Goal: Information Seeking & Learning: Compare options

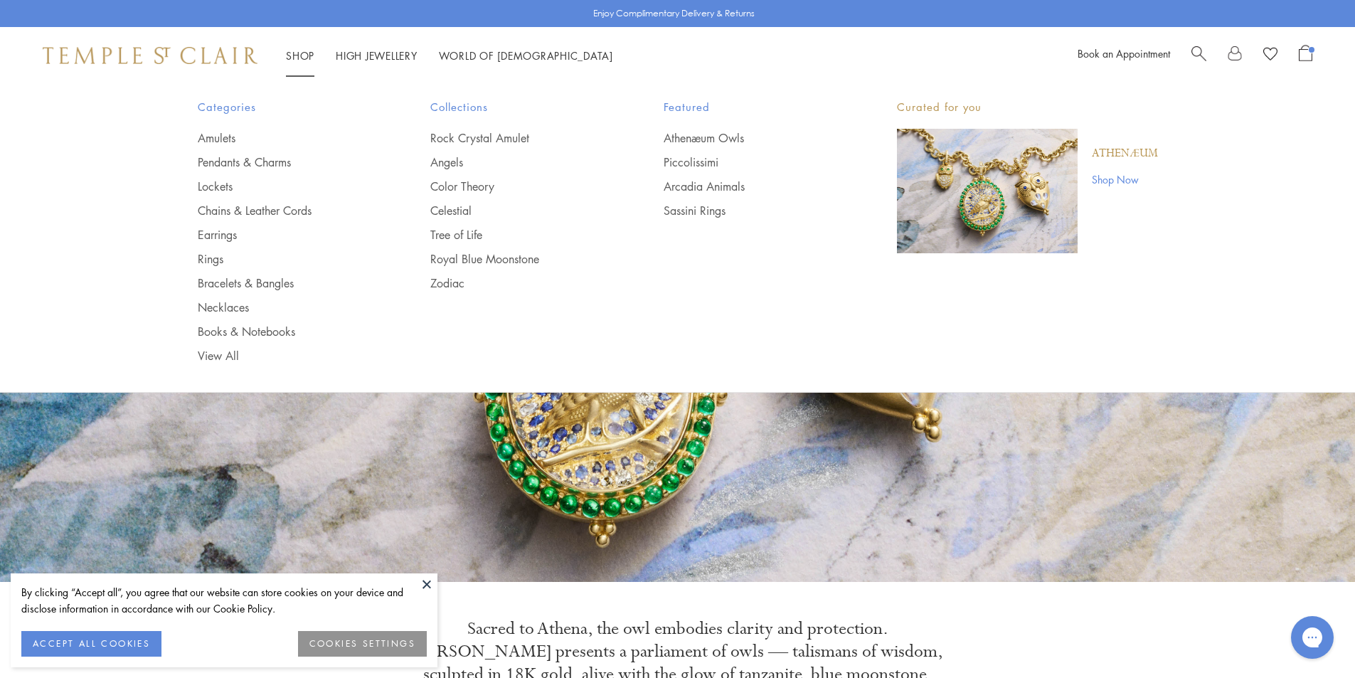
click at [296, 55] on link "Shop Shop" at bounding box center [300, 55] width 28 height 14
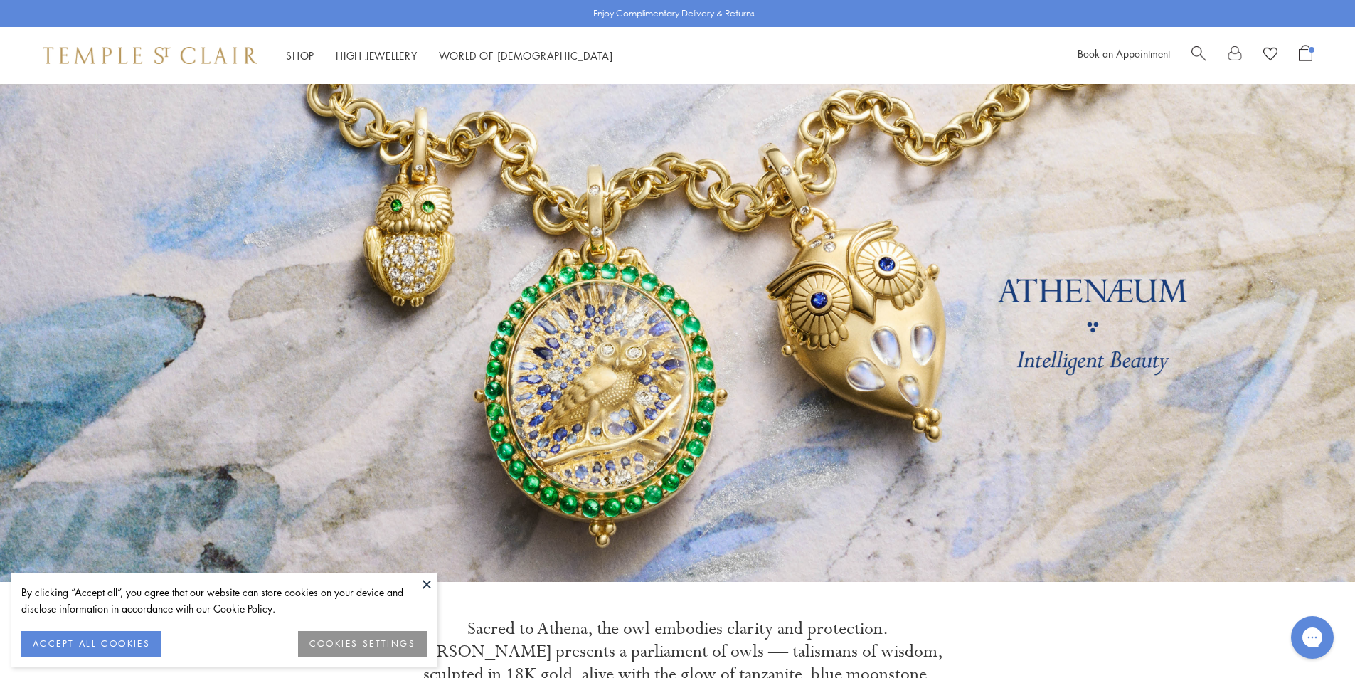
click at [424, 581] on button at bounding box center [426, 583] width 21 height 21
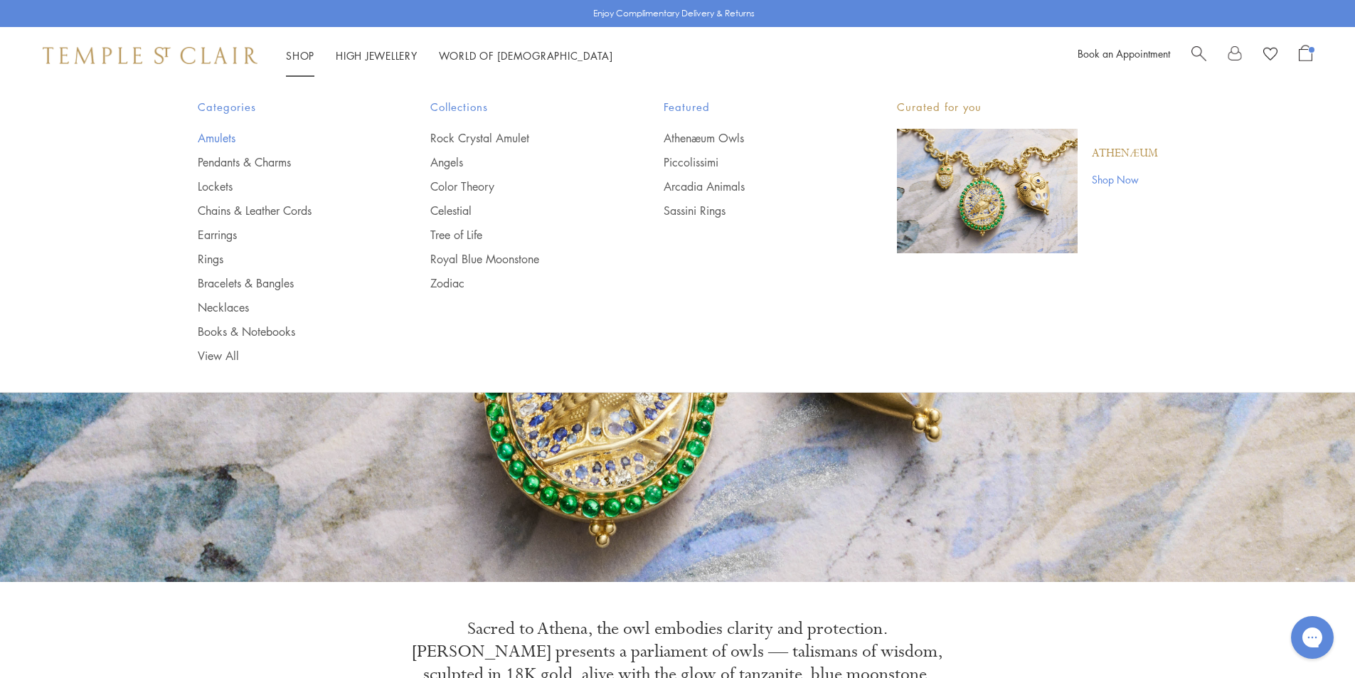
click at [233, 138] on link "Amulets" at bounding box center [286, 138] width 176 height 16
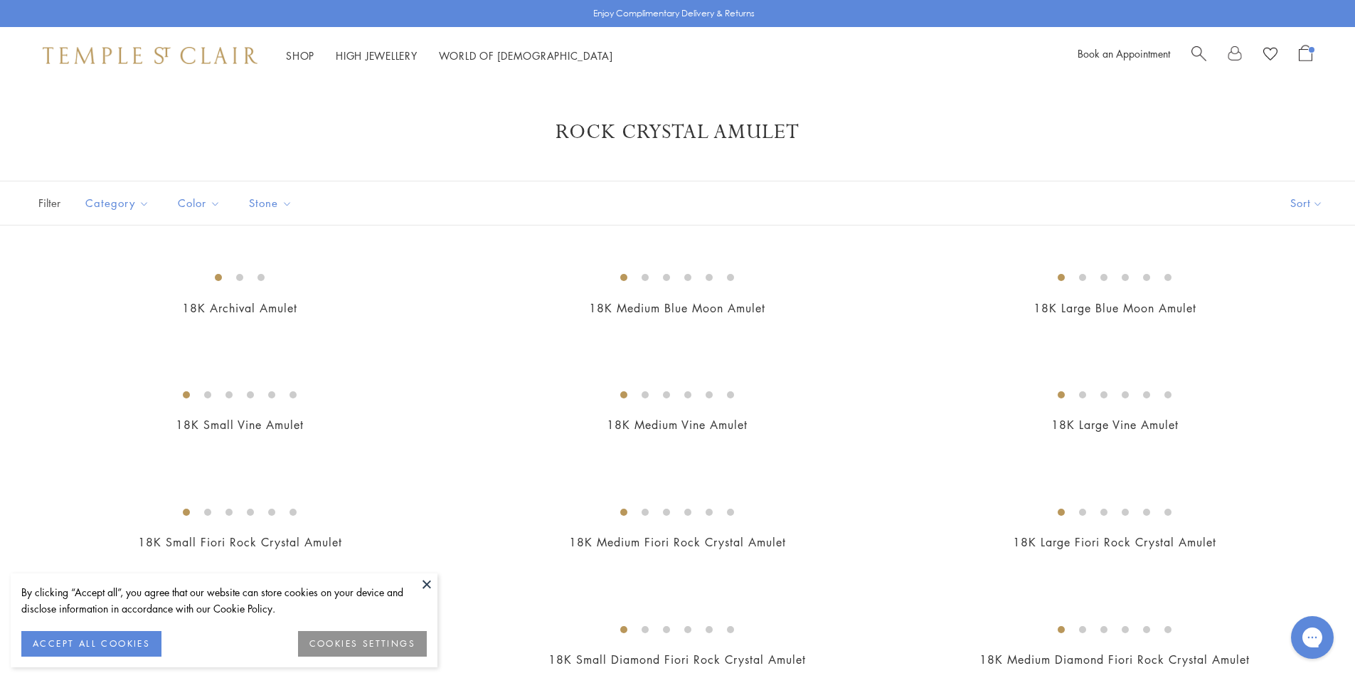
click at [433, 583] on button at bounding box center [426, 583] width 21 height 21
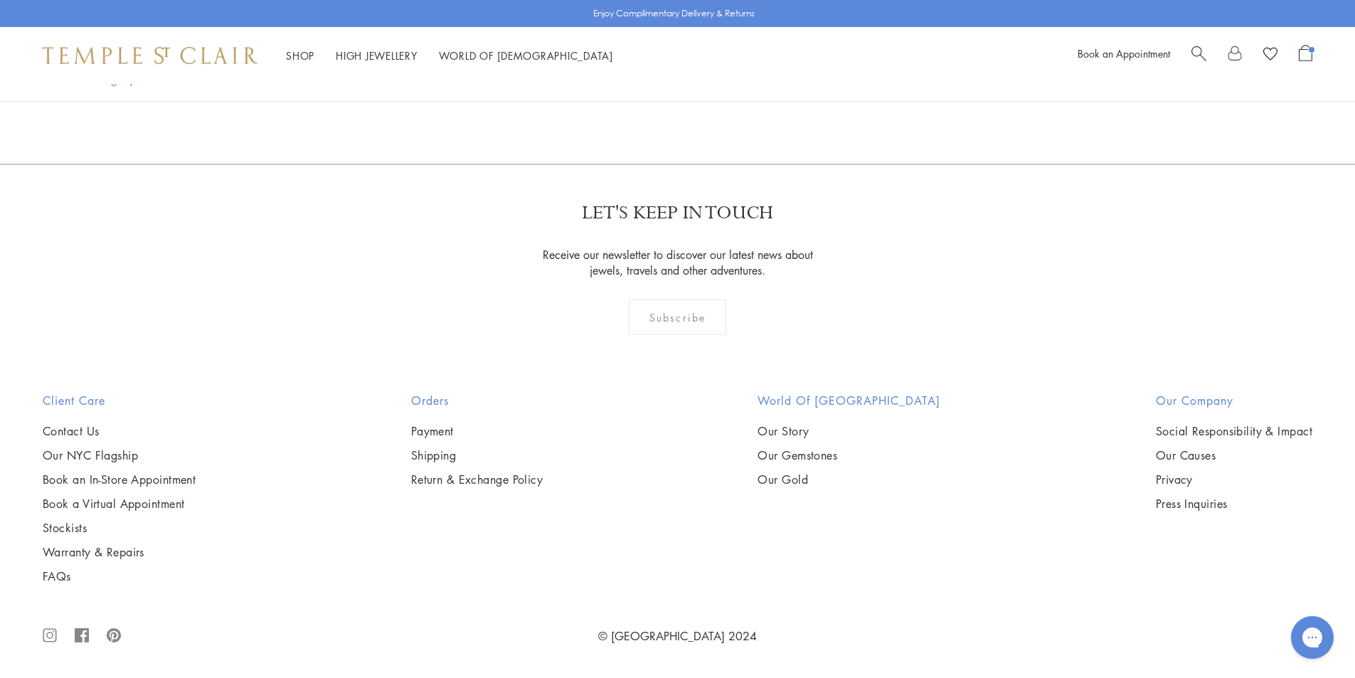
scroll to position [10738, 0]
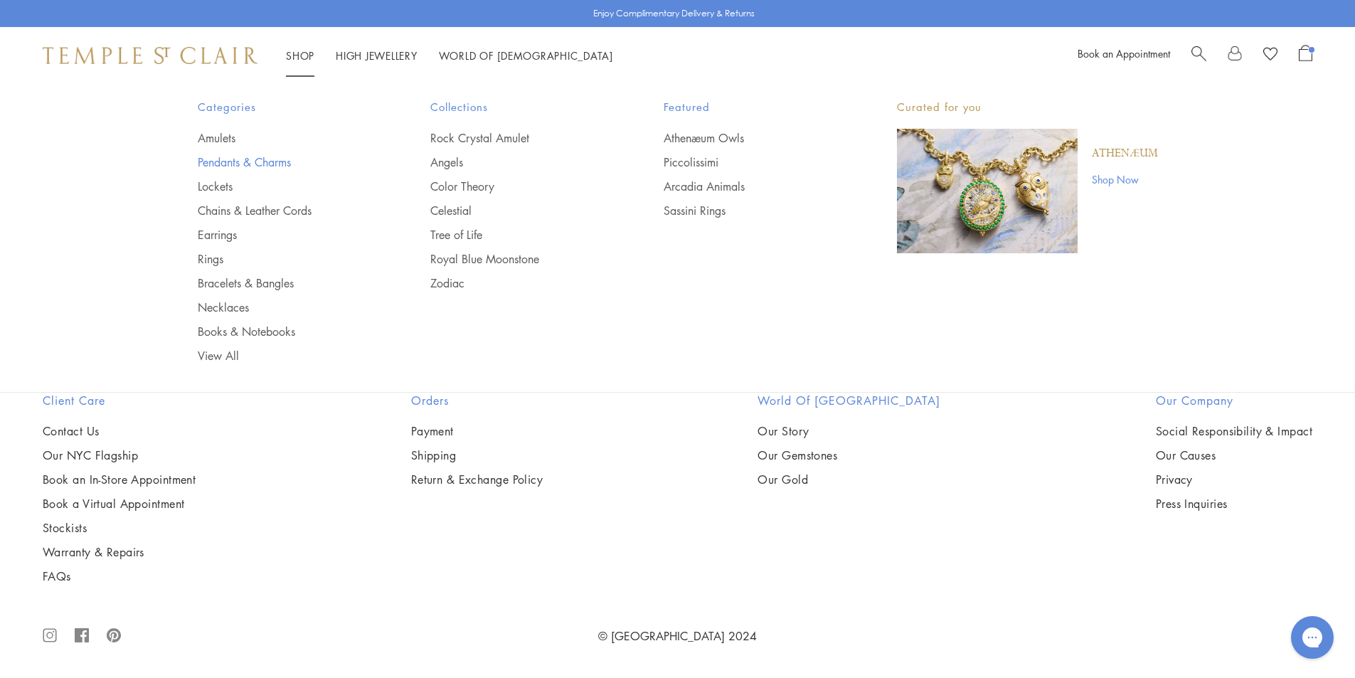
click at [254, 164] on link "Pendants & Charms" at bounding box center [286, 162] width 176 height 16
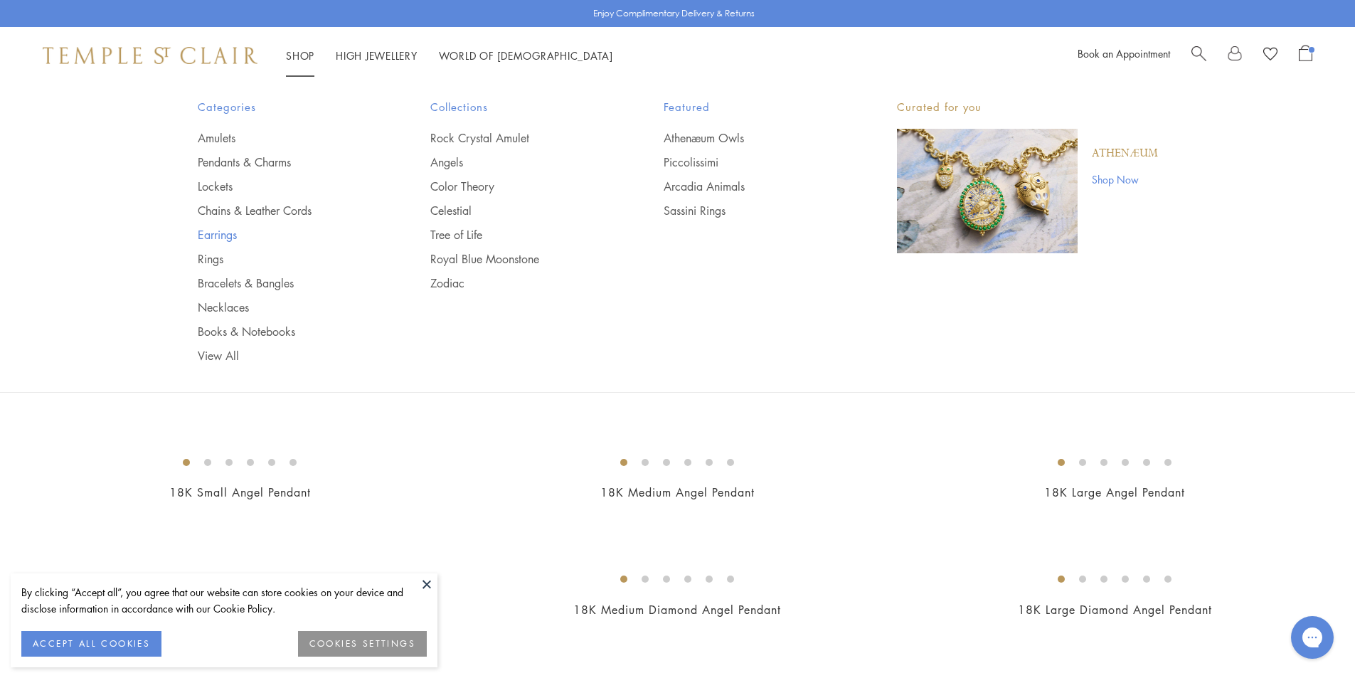
click at [226, 239] on link "Earrings" at bounding box center [286, 235] width 176 height 16
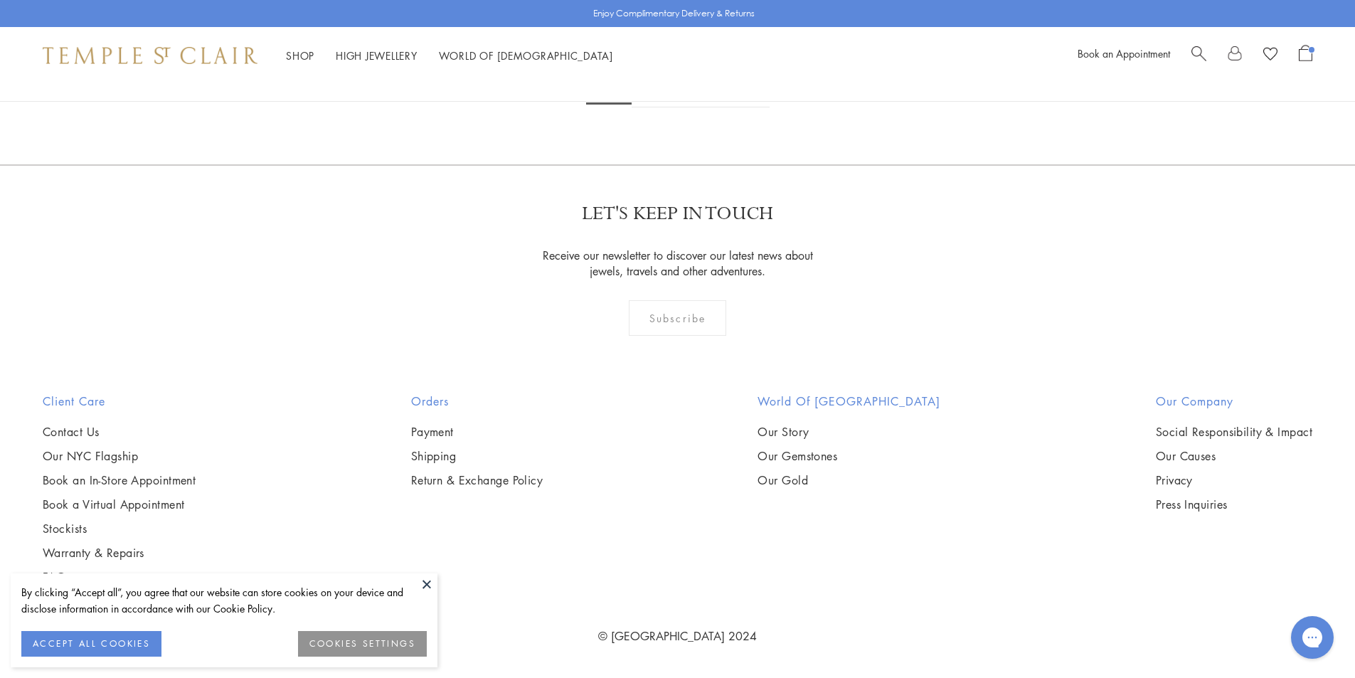
scroll to position [5191, 0]
click at [0, 0] on img at bounding box center [0, 0] width 0 height 0
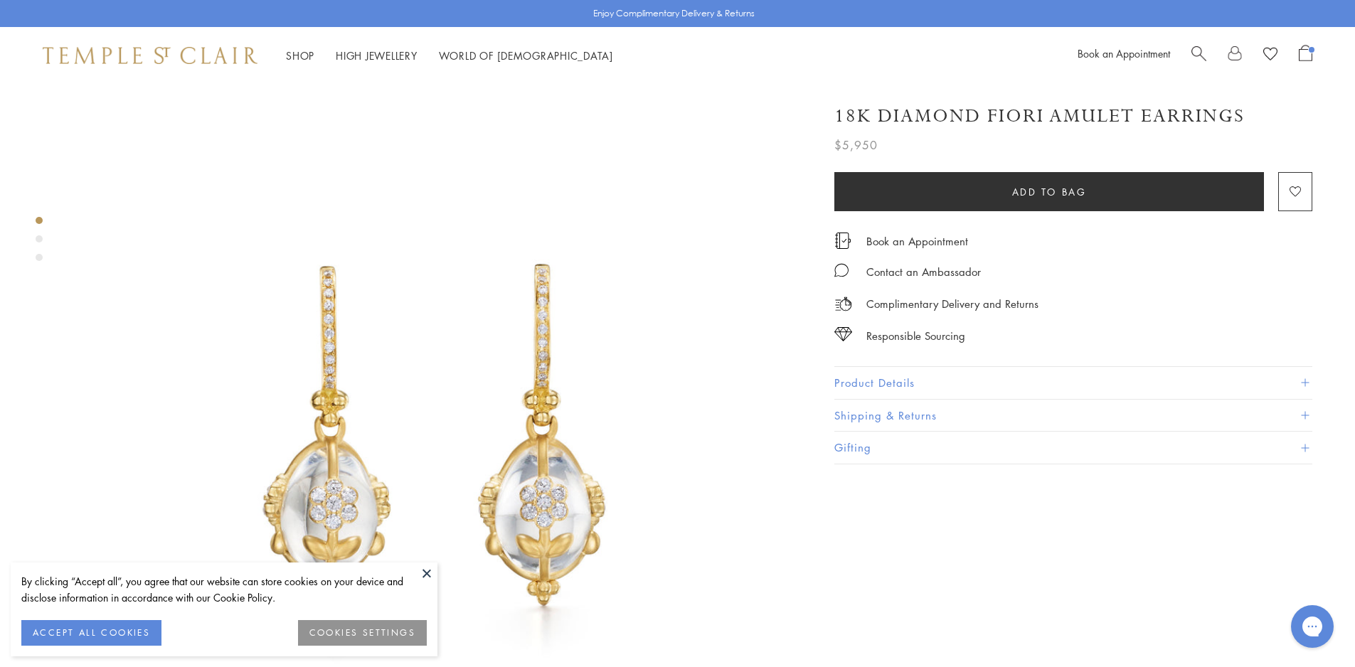
click at [885, 373] on button "Product Details" at bounding box center [1073, 383] width 478 height 32
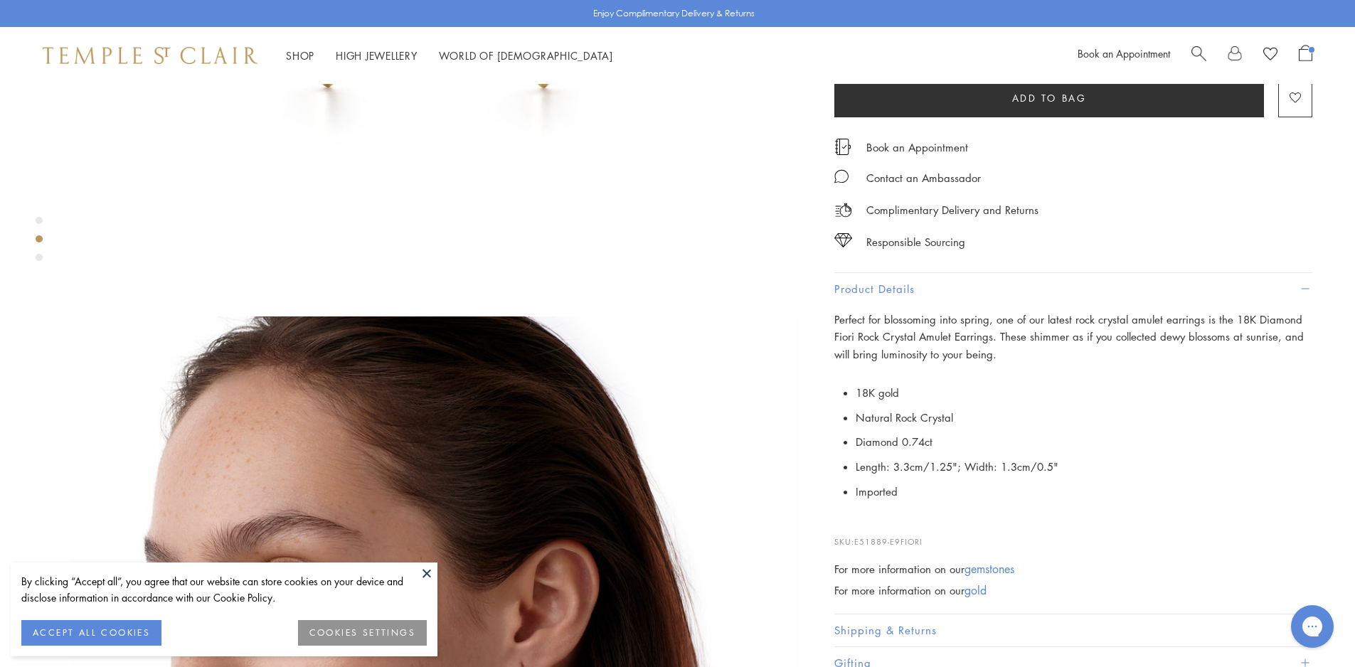
scroll to position [640, 0]
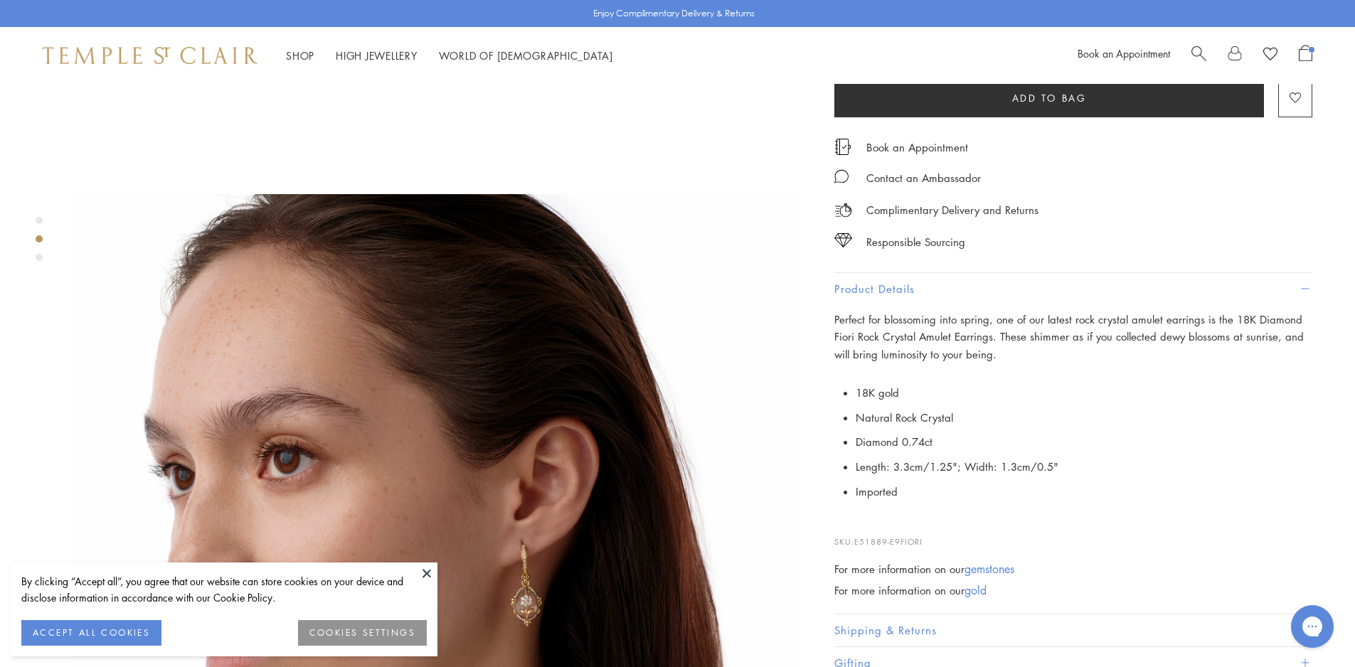
click at [428, 571] on button at bounding box center [426, 573] width 21 height 21
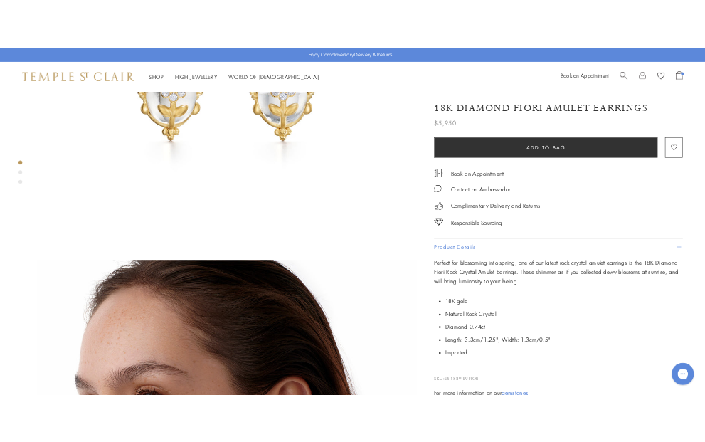
scroll to position [284, 0]
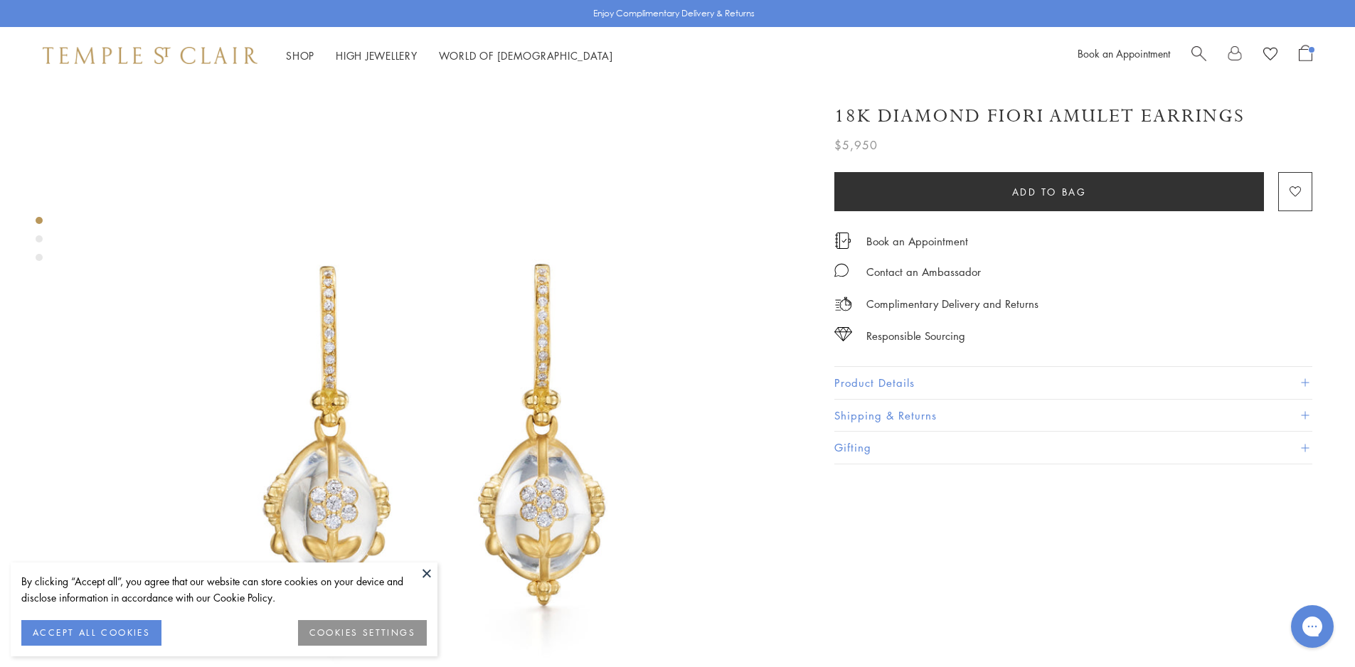
click at [426, 573] on button at bounding box center [426, 573] width 21 height 21
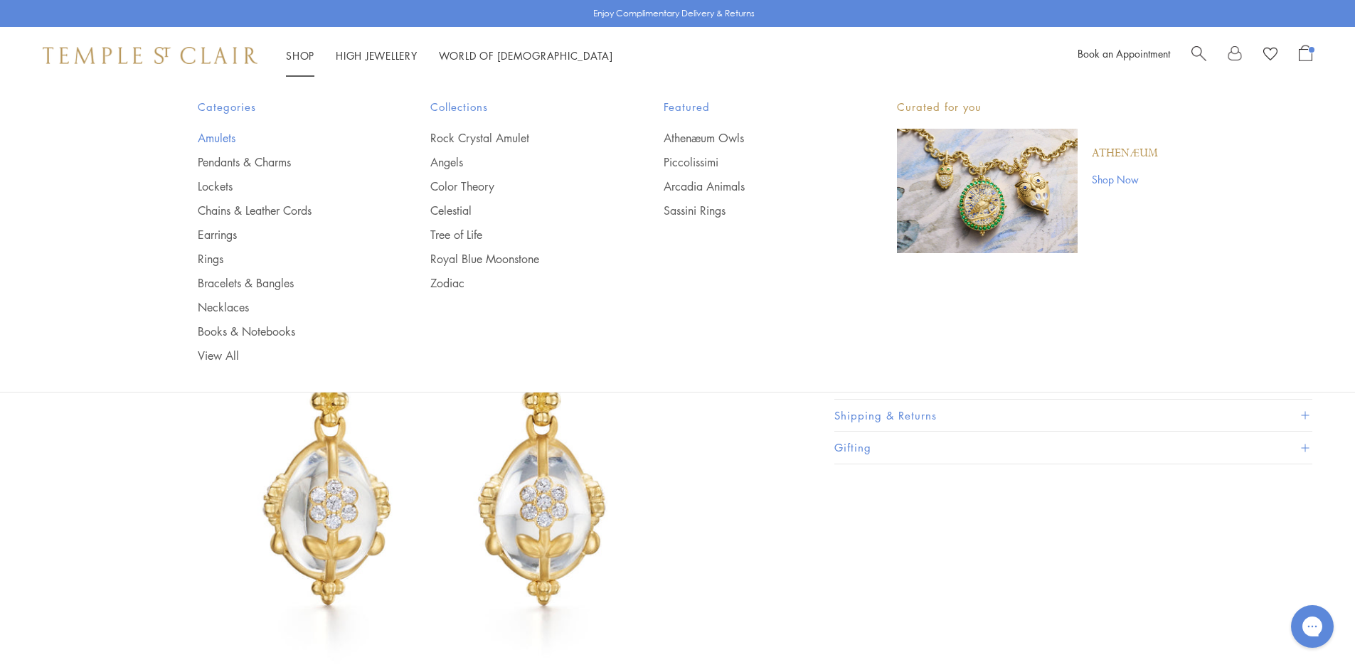
click at [213, 139] on link "Amulets" at bounding box center [286, 138] width 176 height 16
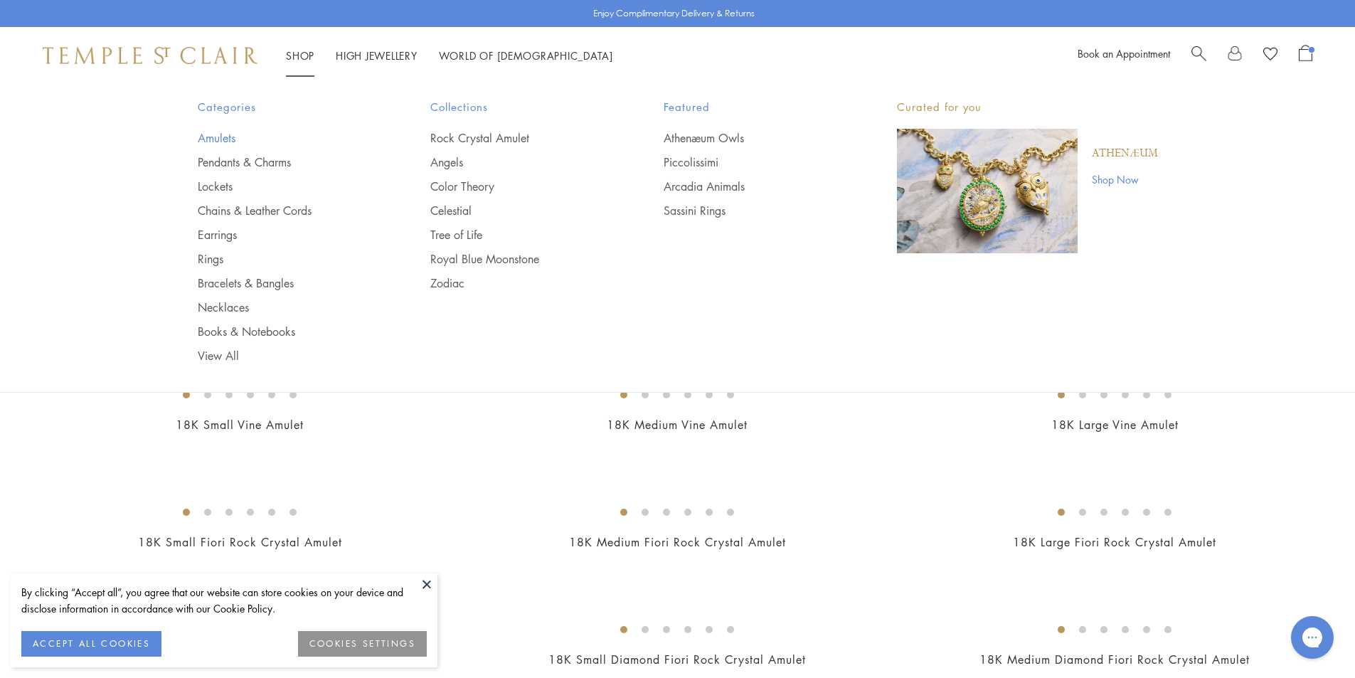
click at [225, 134] on link "Amulets" at bounding box center [286, 138] width 176 height 16
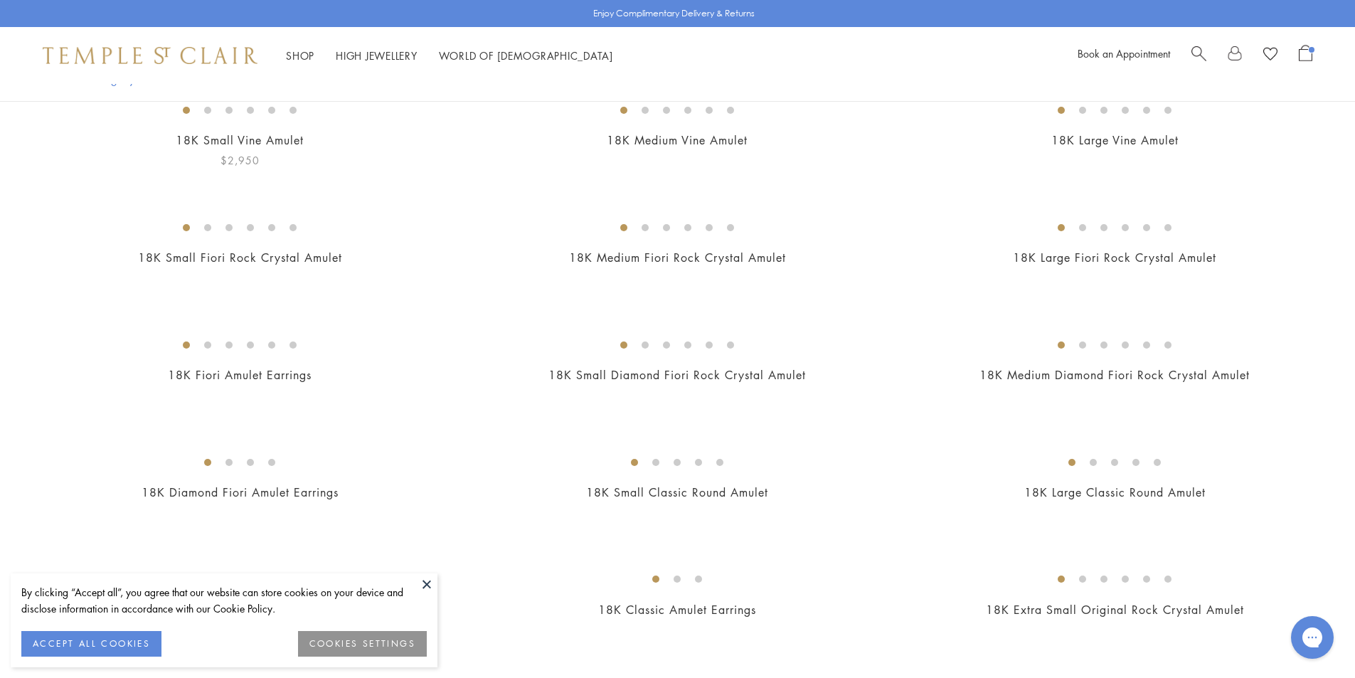
click at [431, 582] on button at bounding box center [426, 583] width 21 height 21
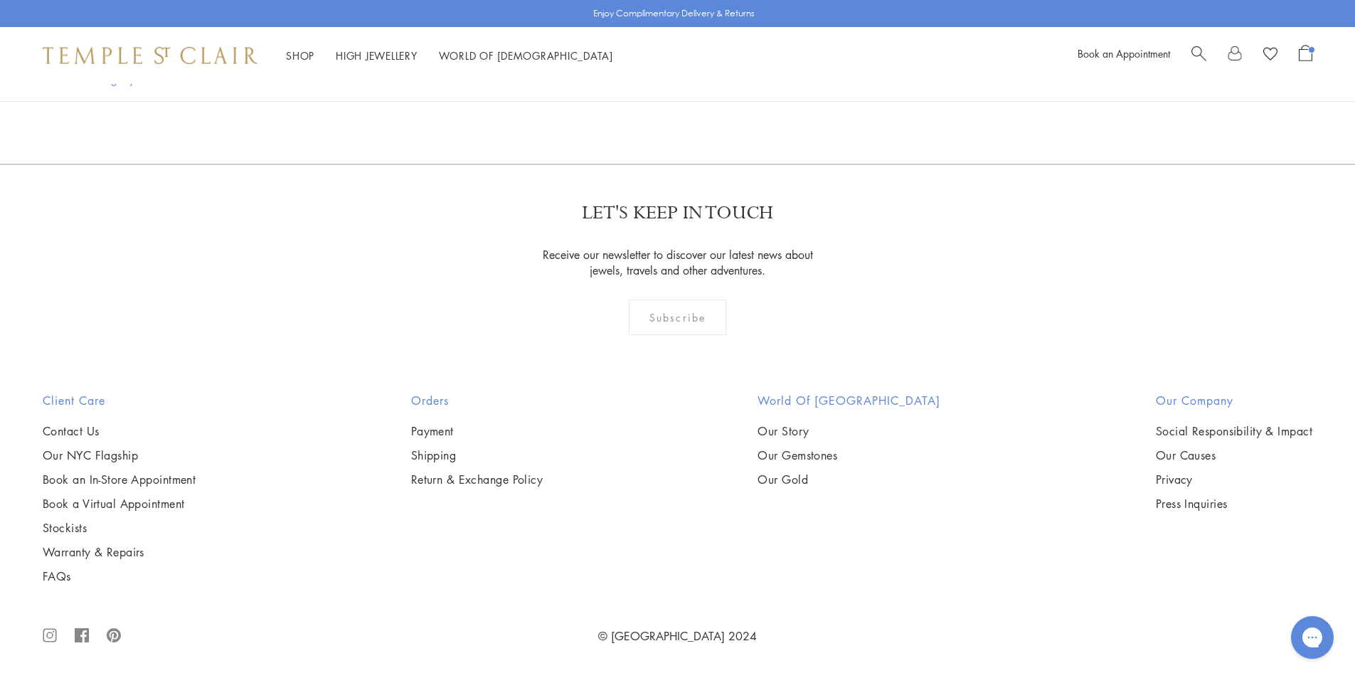
scroll to position [8818, 0]
click at [0, 0] on img at bounding box center [0, 0] width 0 height 0
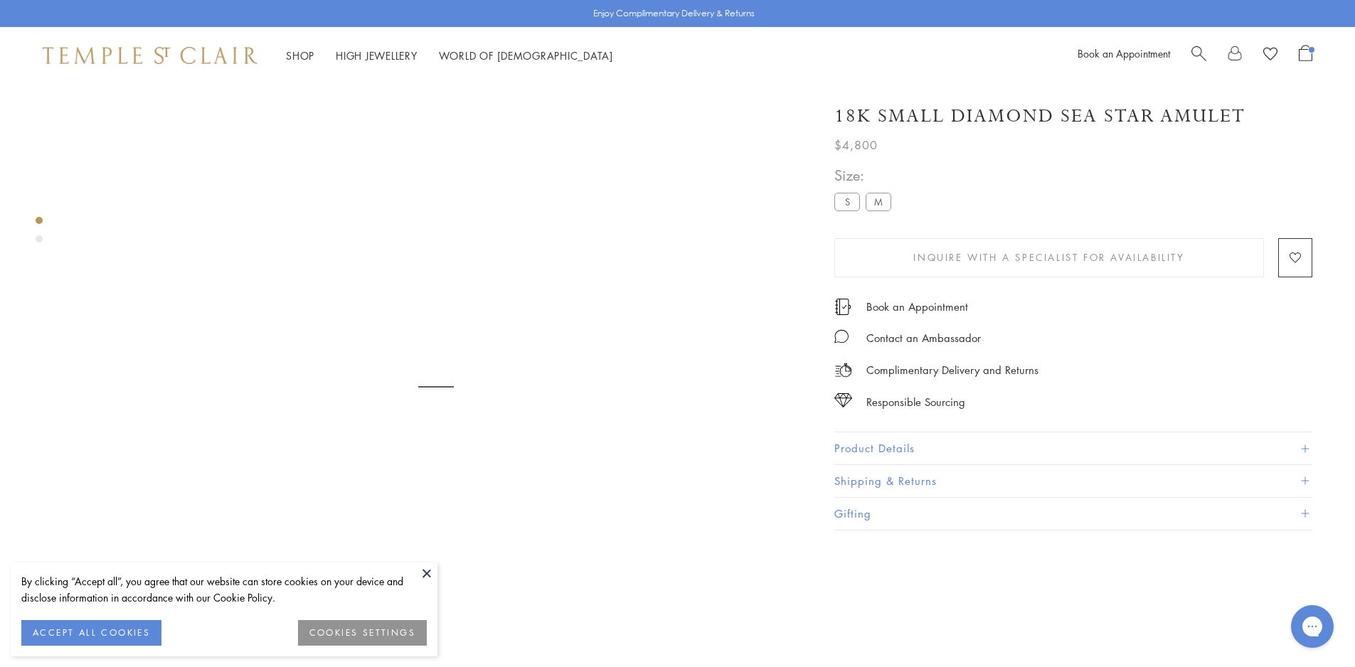
scroll to position [84, 0]
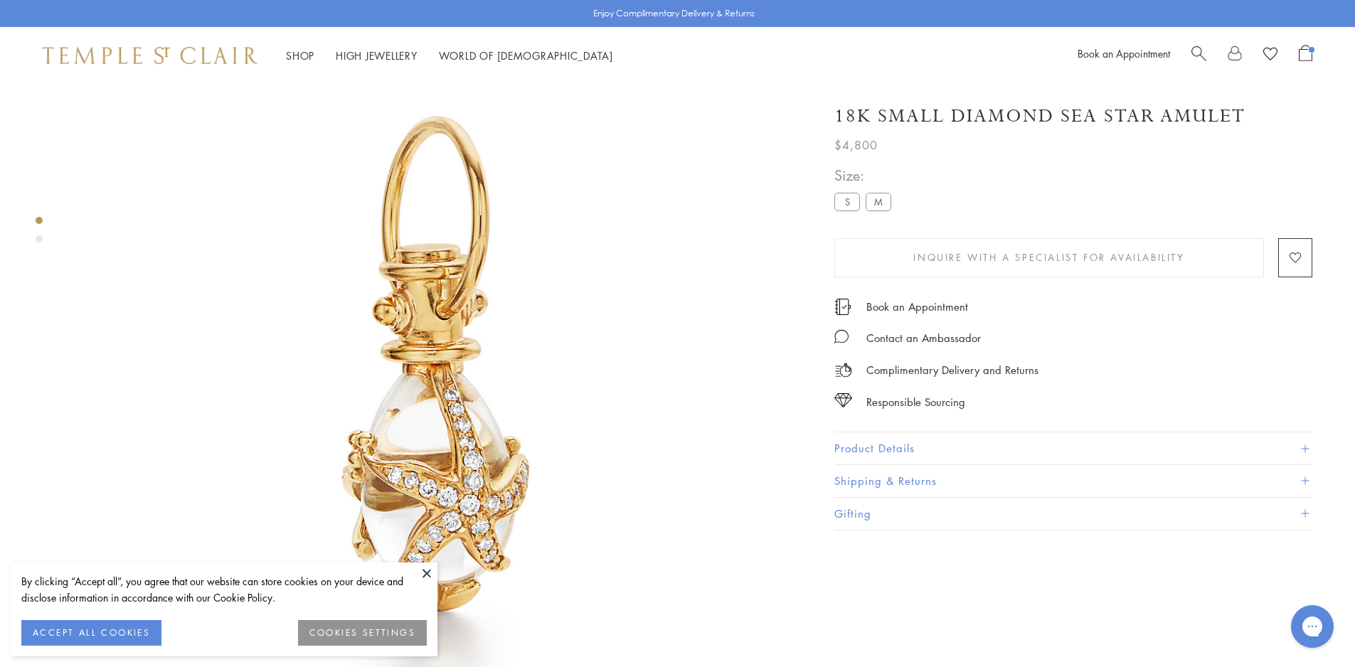
click at [846, 201] on label "S" at bounding box center [847, 202] width 26 height 18
click at [879, 196] on label "M" at bounding box center [878, 202] width 26 height 18
click at [884, 201] on label "M" at bounding box center [878, 202] width 26 height 18
click at [846, 201] on label "S" at bounding box center [847, 202] width 26 height 18
click at [944, 438] on button "Product Details" at bounding box center [1073, 448] width 478 height 32
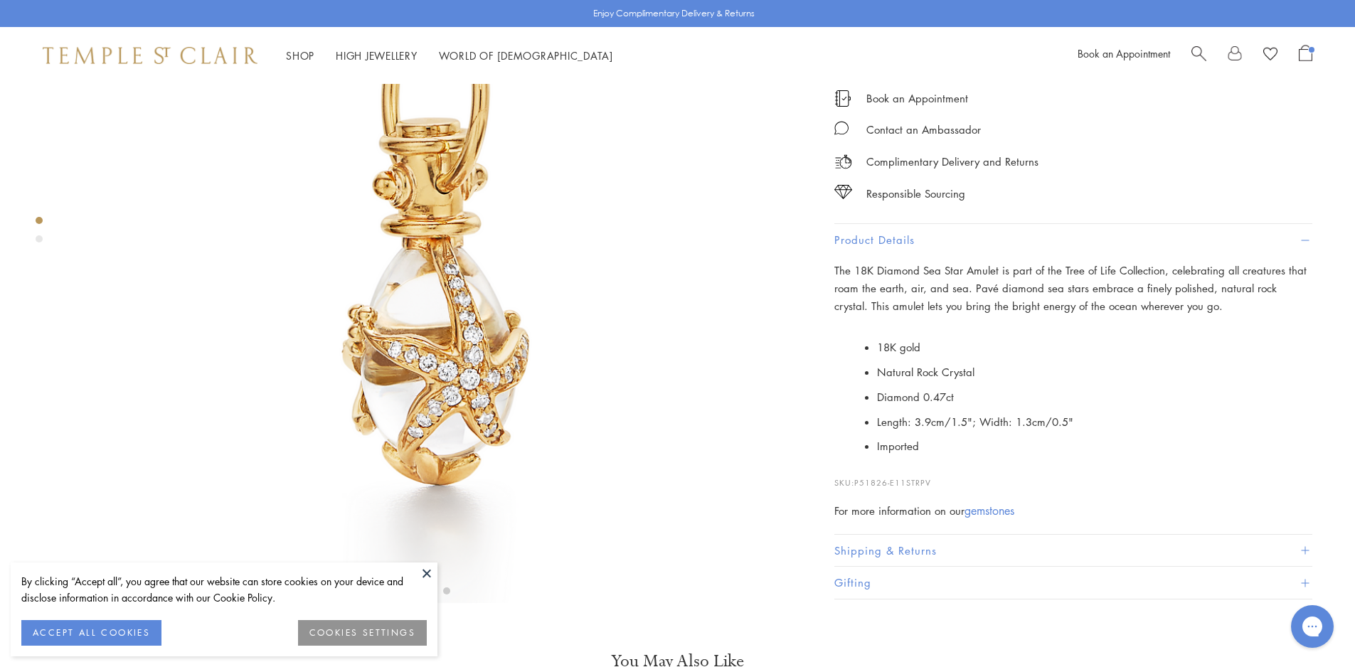
scroll to position [368, 0]
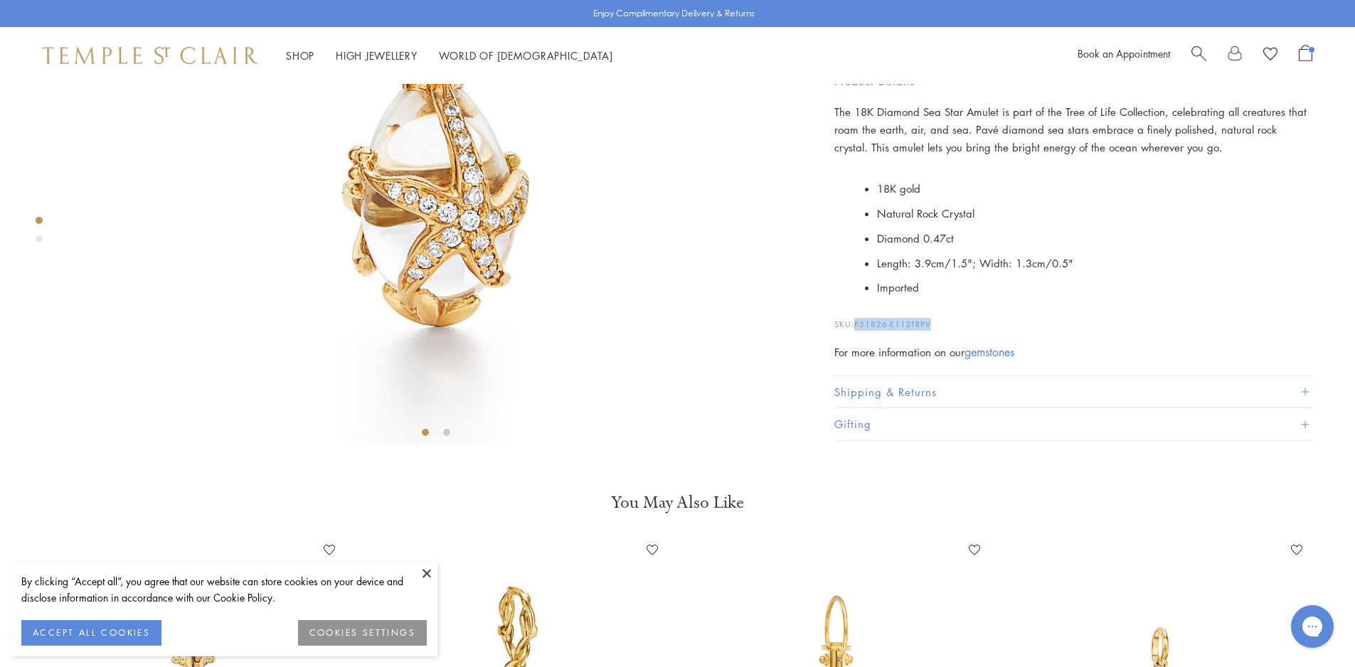
drag, startPoint x: 934, startPoint y: 560, endPoint x: 856, endPoint y: 560, distance: 78.9
click at [856, 331] on p "SKU: P51826-E11STRPV" at bounding box center [1073, 317] width 478 height 27
copy span "P51826-E11STRPV"
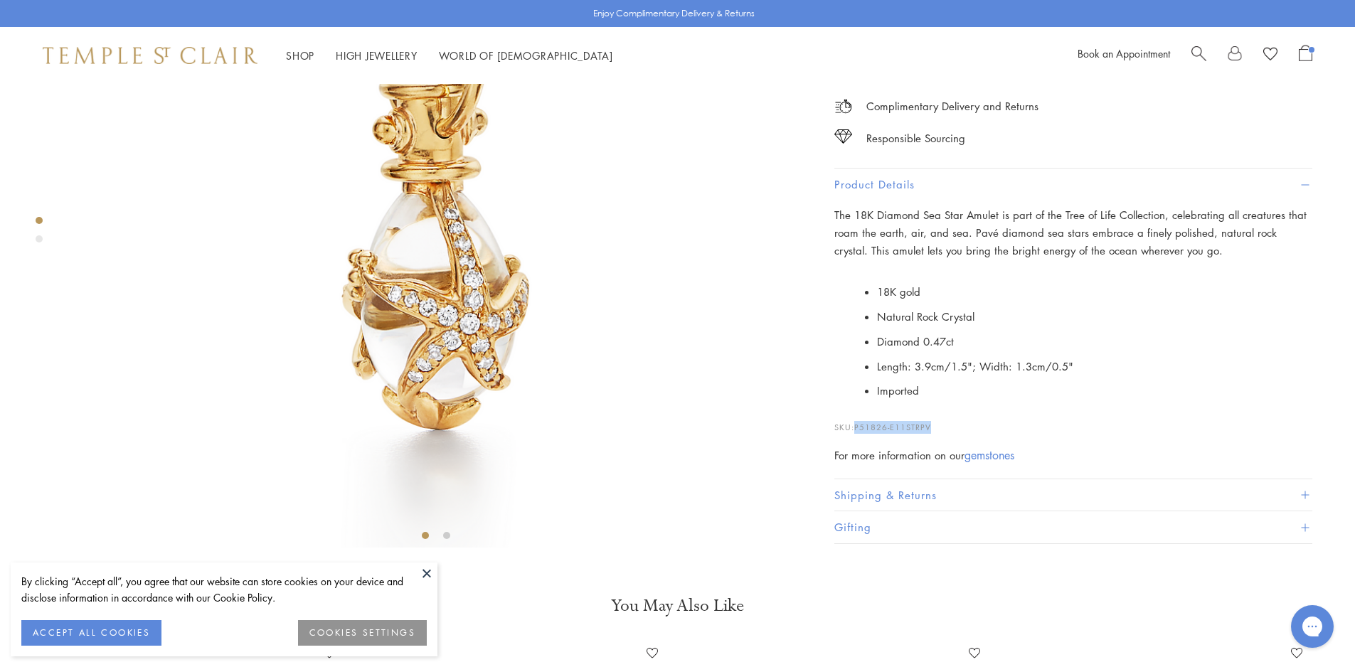
scroll to position [155, 0]
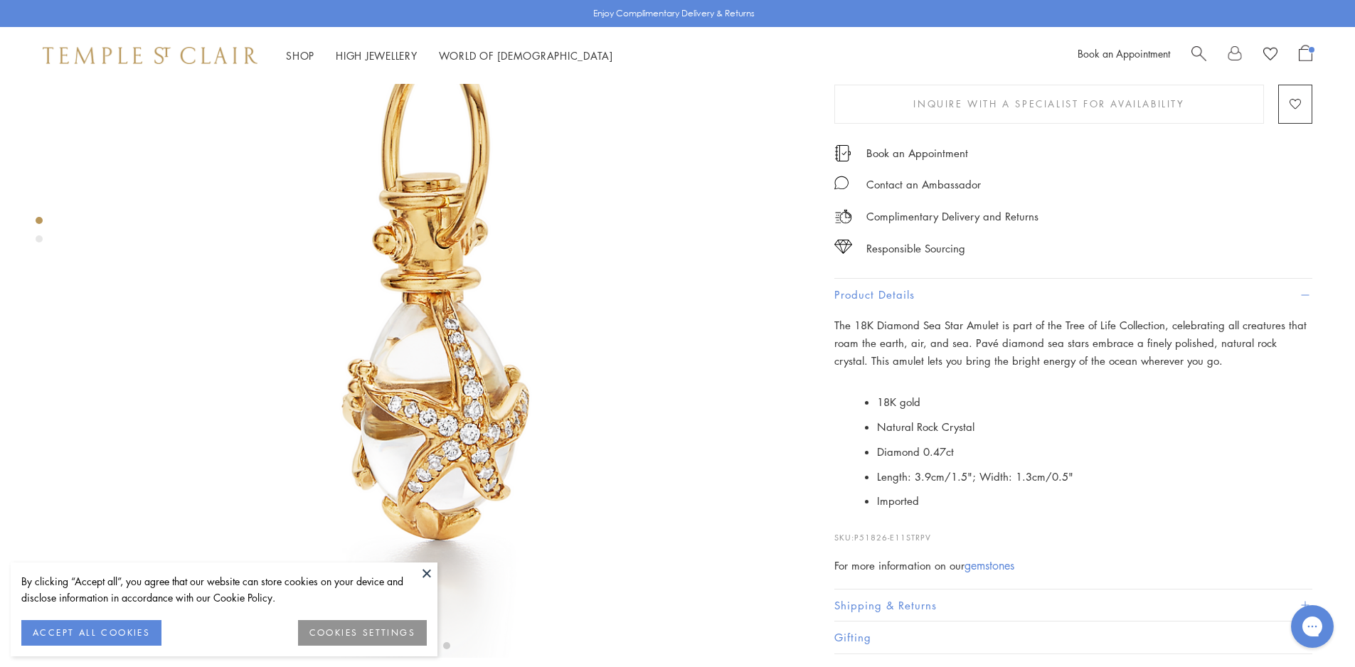
click at [883, 57] on label "M" at bounding box center [878, 48] width 26 height 18
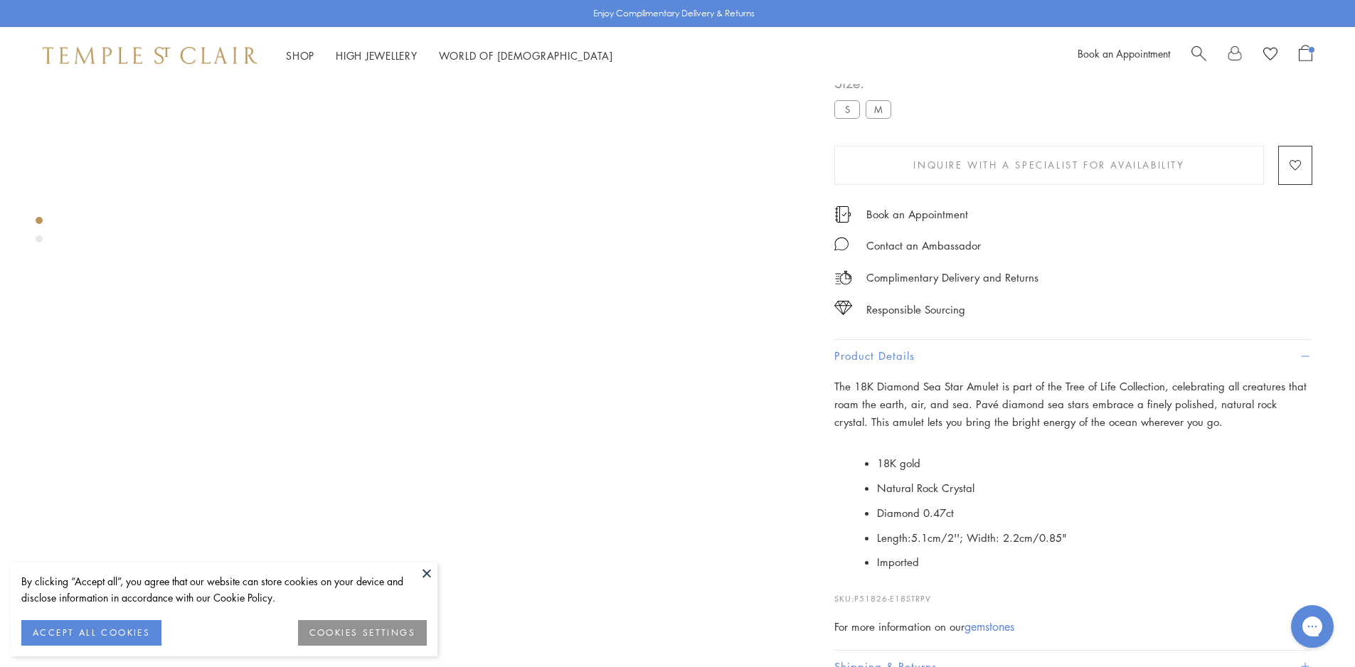
scroll to position [84, 0]
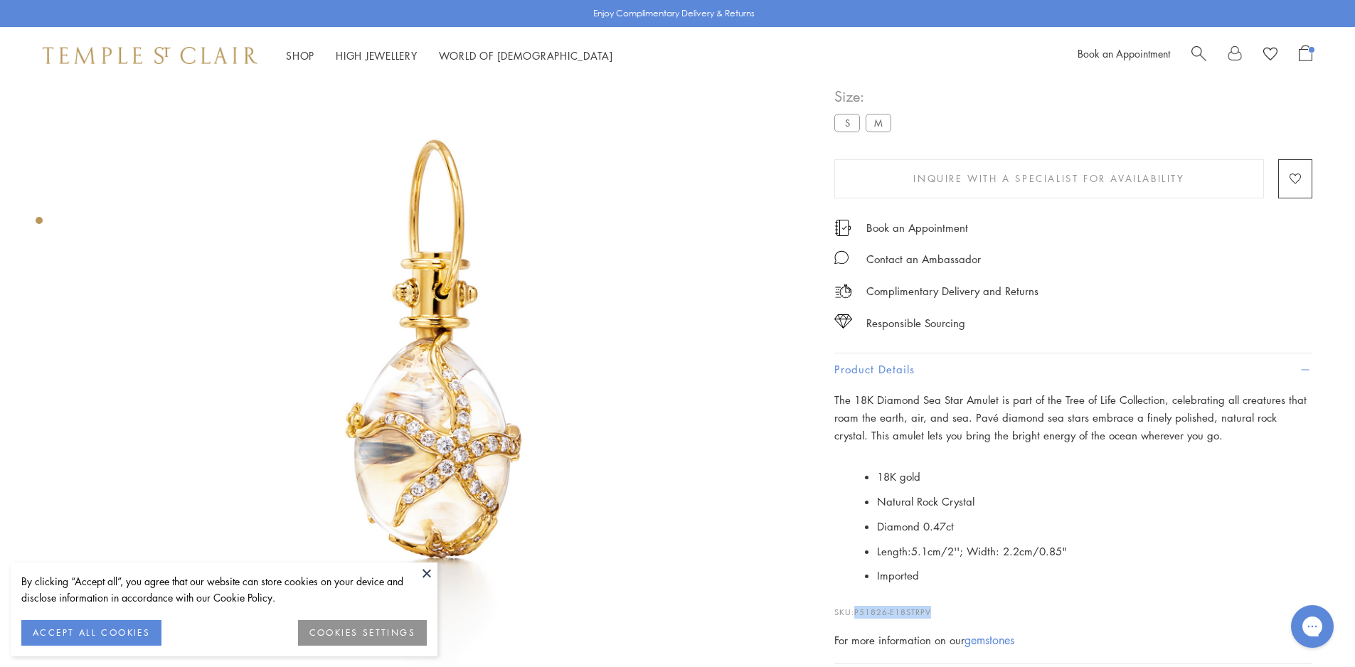
drag, startPoint x: 936, startPoint y: 614, endPoint x: 857, endPoint y: 612, distance: 79.0
click at [857, 612] on p "SKU: P51826-E18STRPV" at bounding box center [1073, 605] width 478 height 27
copy span "P51826-E18STRPV"
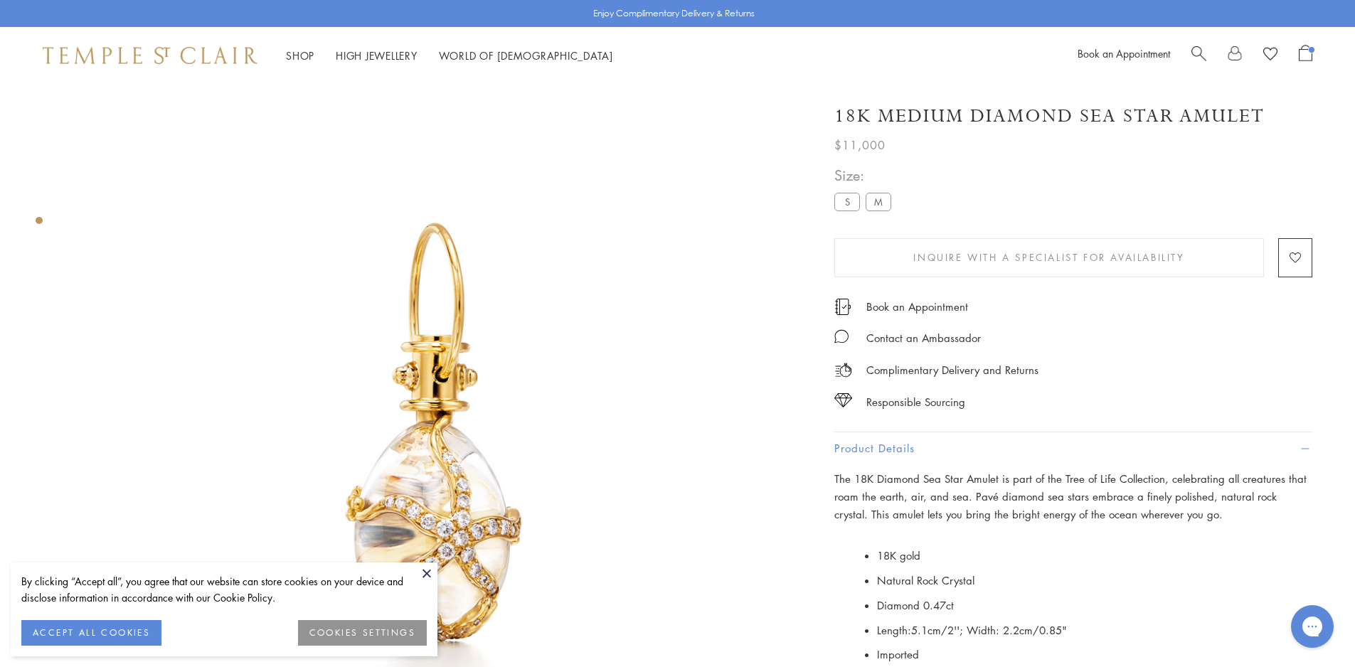
scroll to position [0, 0]
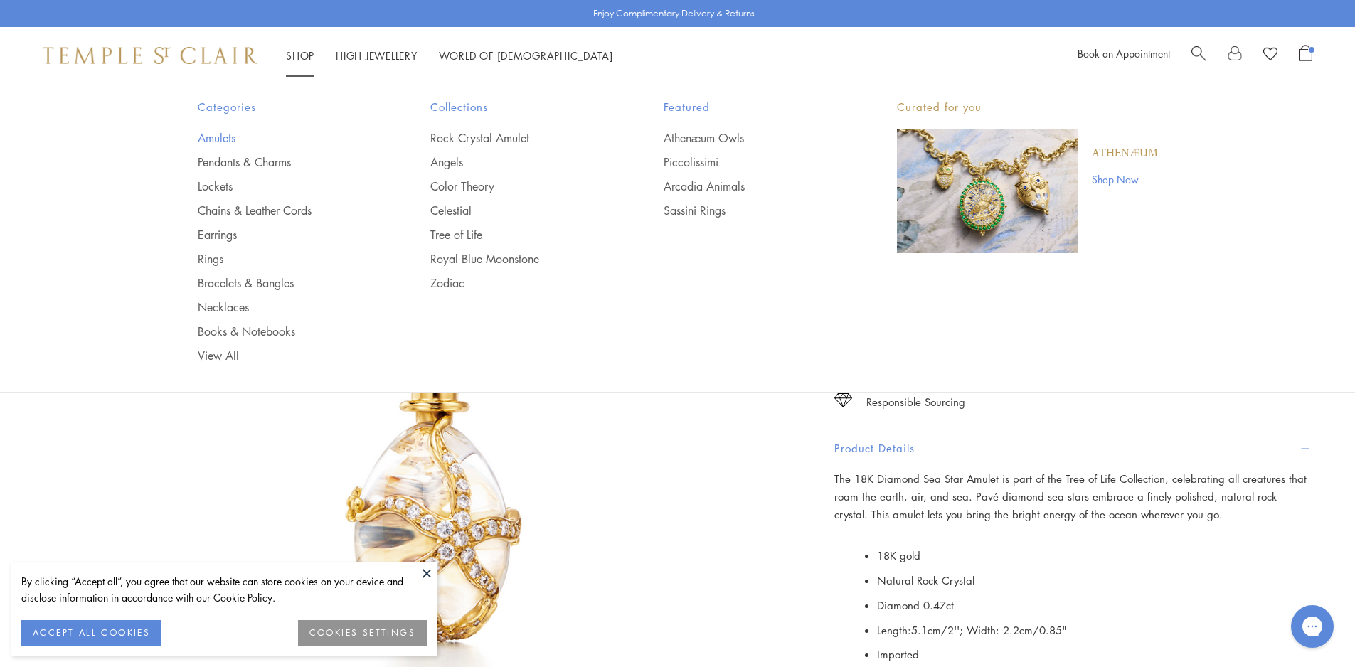
click at [229, 137] on link "Amulets" at bounding box center [286, 138] width 176 height 16
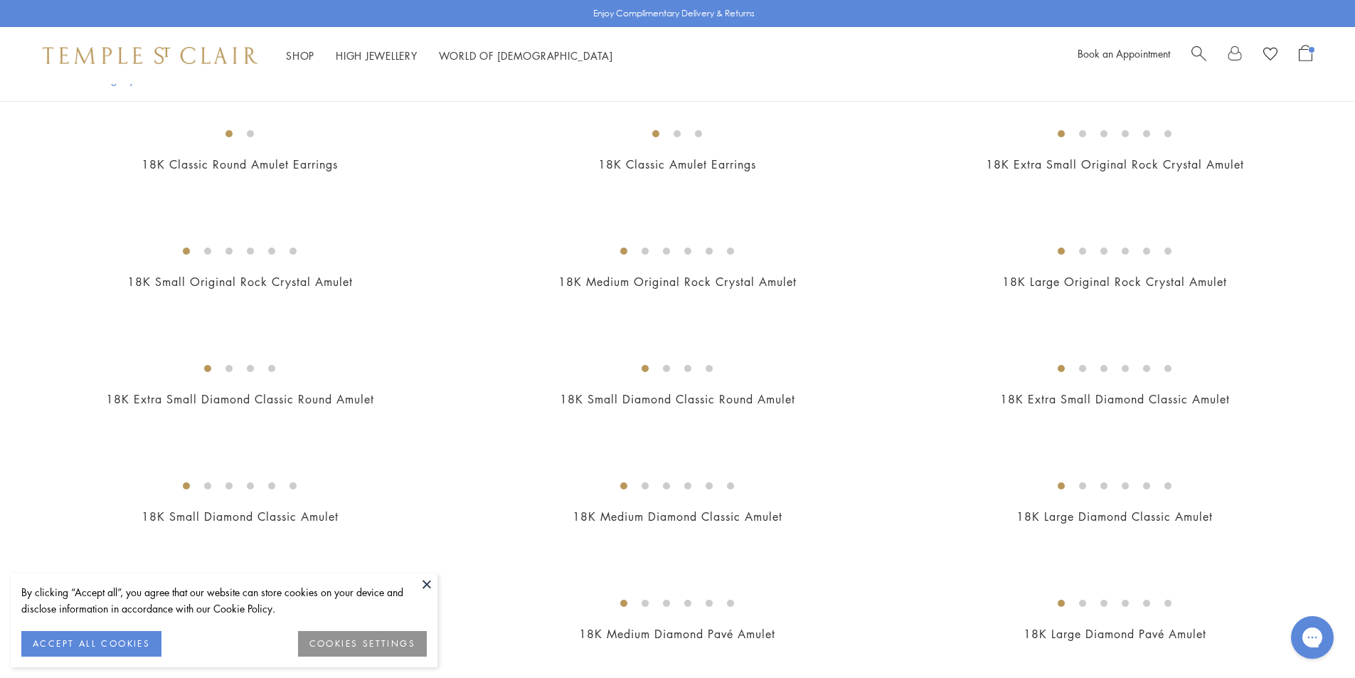
scroll to position [850, 0]
click at [429, 585] on button at bounding box center [426, 583] width 21 height 21
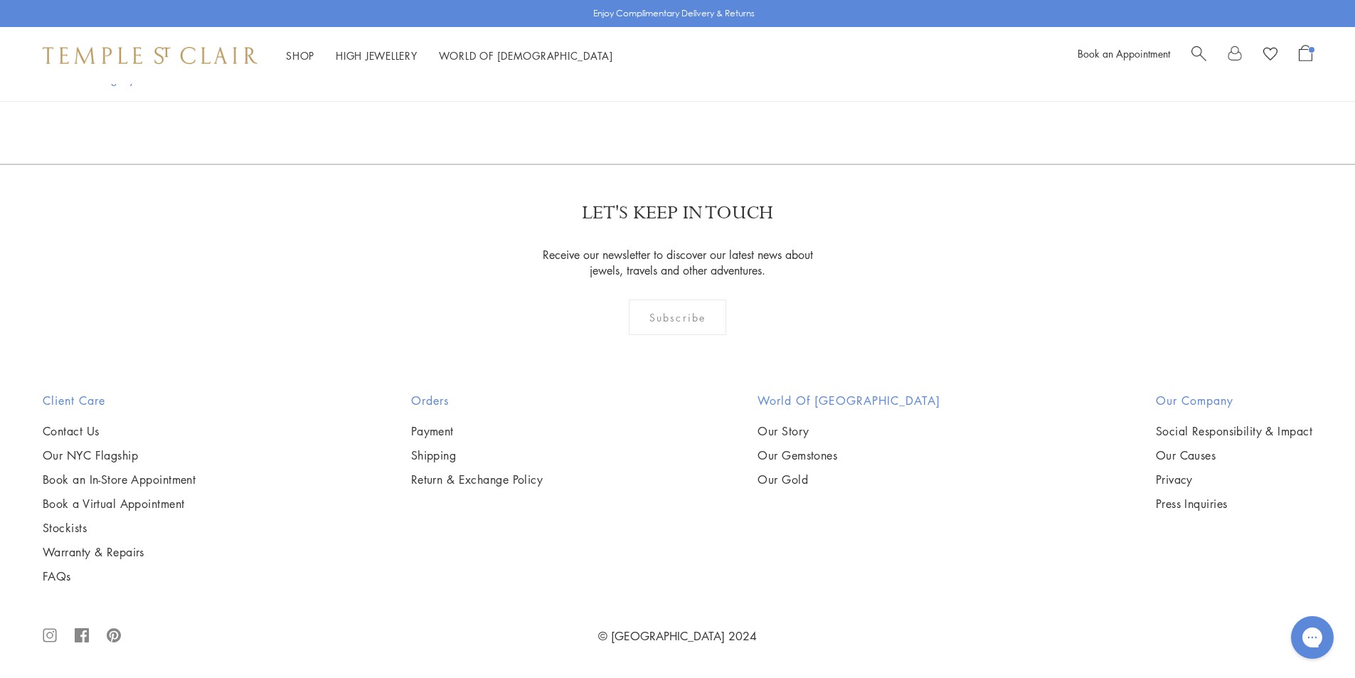
scroll to position [8957, 0]
drag, startPoint x: 333, startPoint y: 479, endPoint x: 343, endPoint y: 477, distance: 10.9
click at [0, 0] on img at bounding box center [0, 0] width 0 height 0
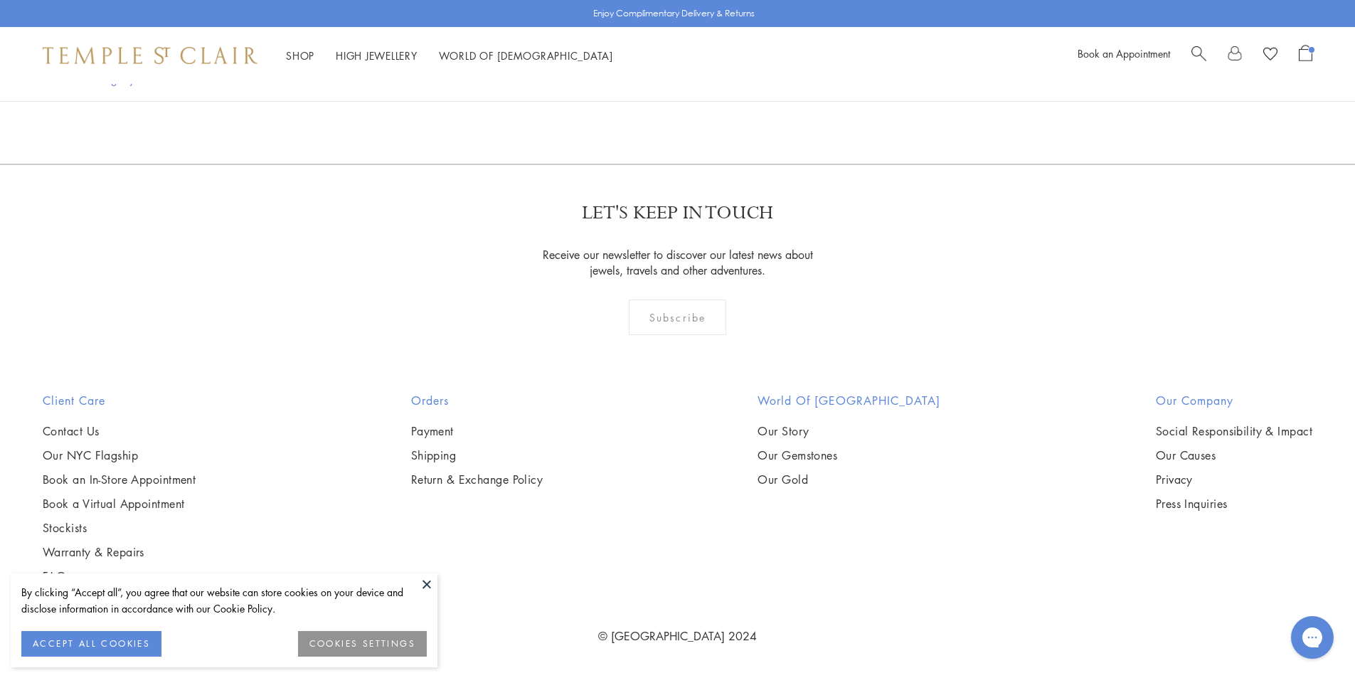
scroll to position [8672, 0]
click at [0, 0] on img at bounding box center [0, 0] width 0 height 0
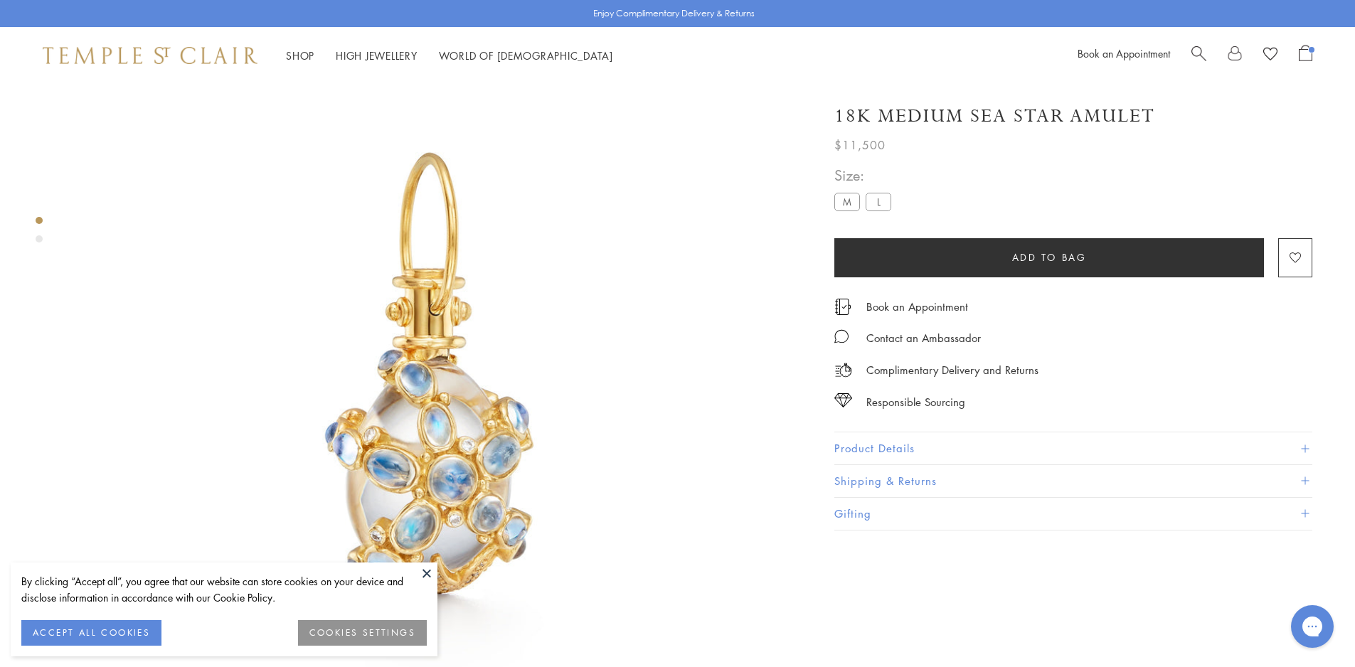
scroll to position [84, 0]
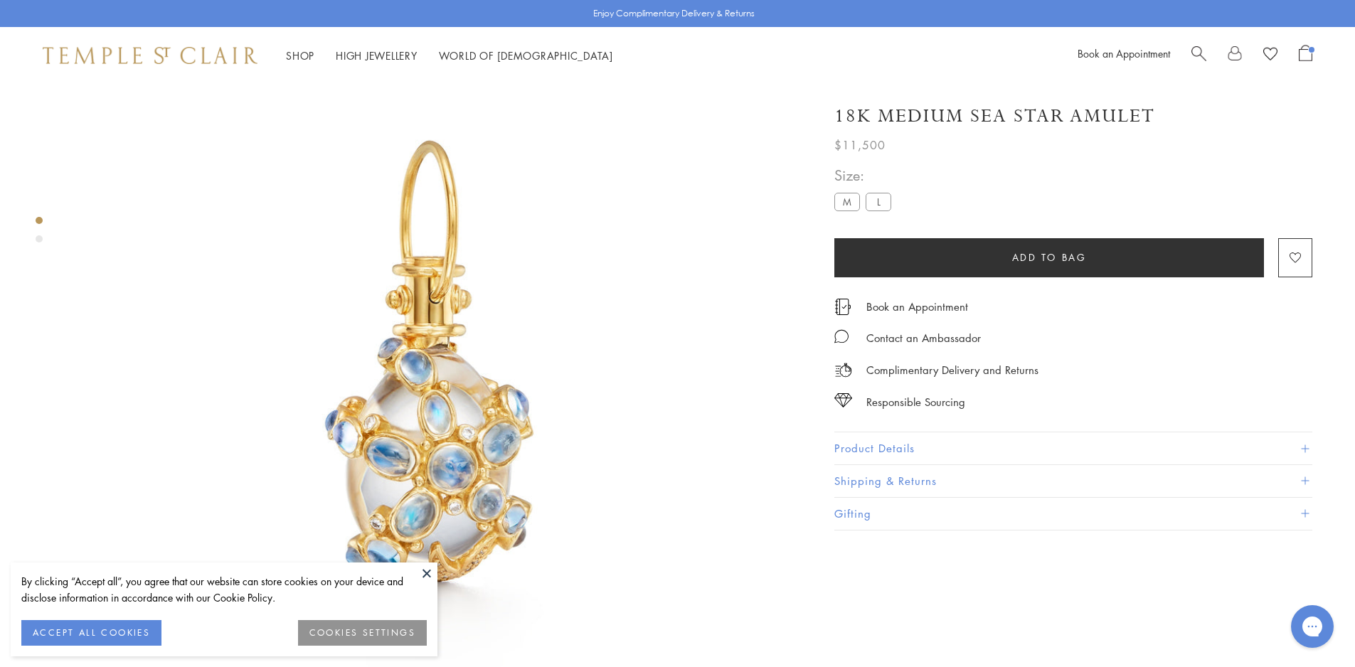
click at [870, 442] on button "Product Details" at bounding box center [1073, 448] width 478 height 32
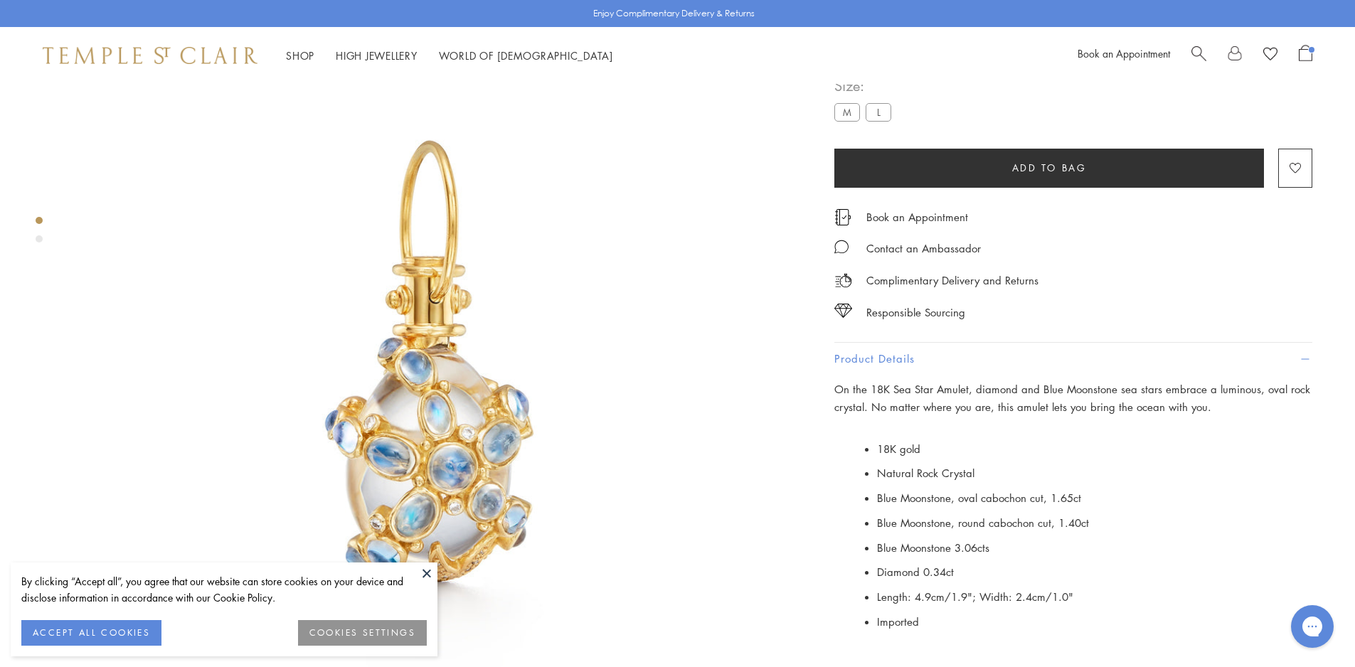
click at [873, 121] on label "L" at bounding box center [878, 112] width 26 height 18
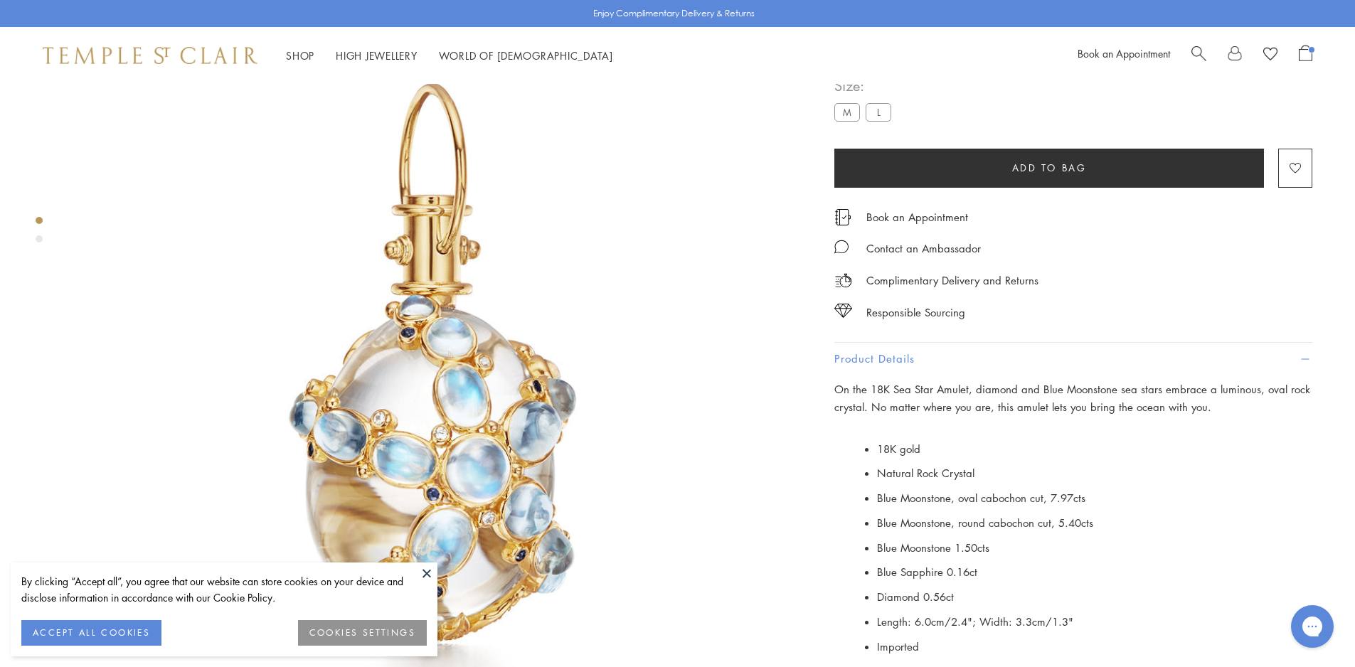
click at [845, 121] on label "M" at bounding box center [847, 112] width 26 height 18
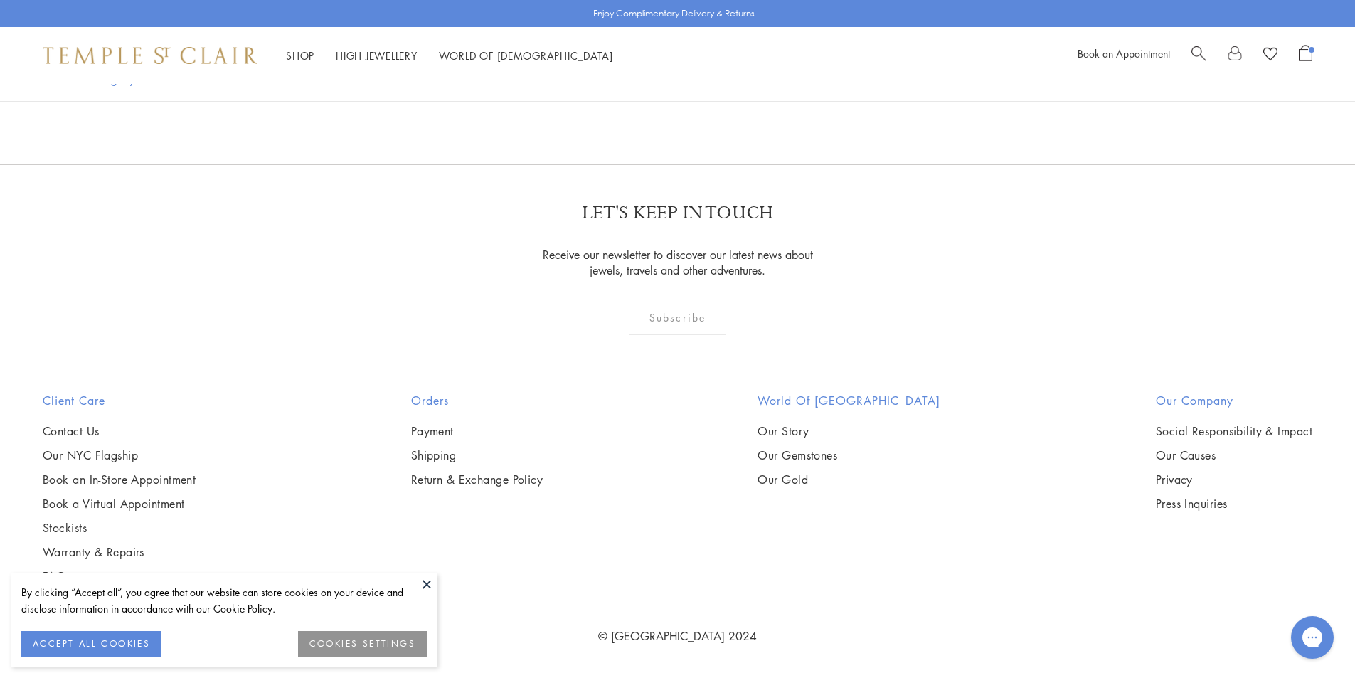
scroll to position [8459, 0]
click at [0, 0] on img at bounding box center [0, 0] width 0 height 0
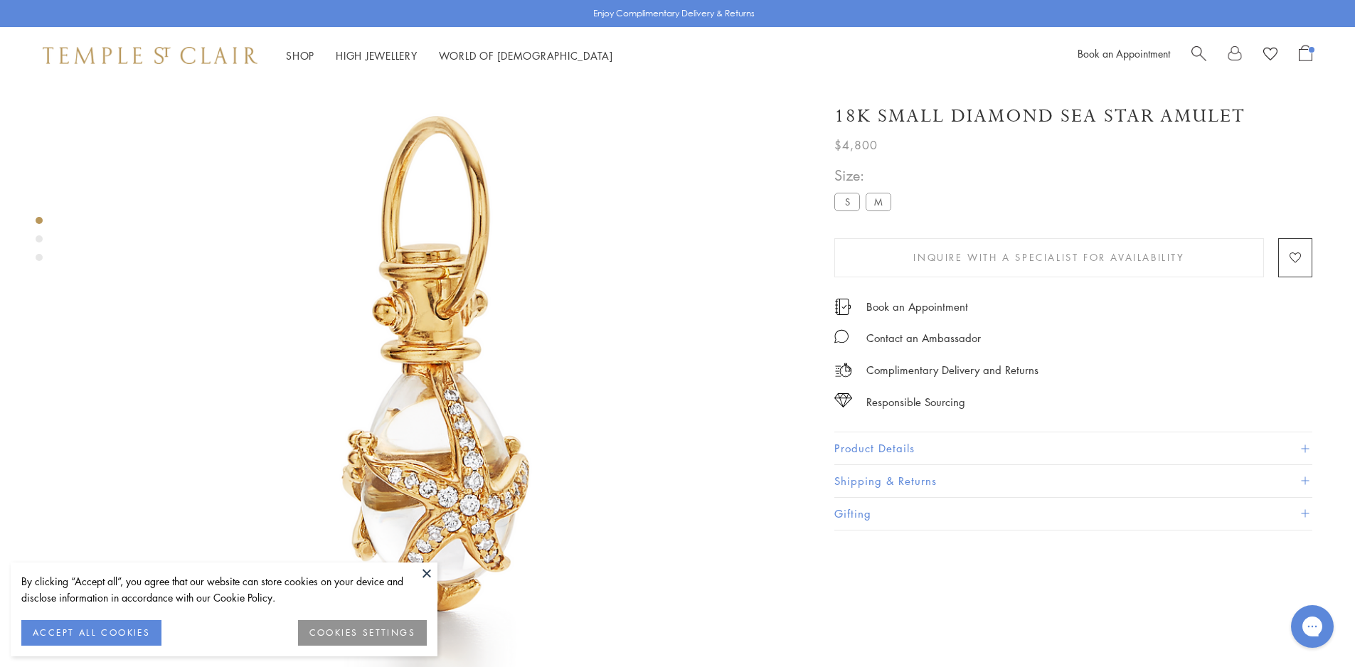
click at [899, 441] on button "Product Details" at bounding box center [1073, 448] width 478 height 32
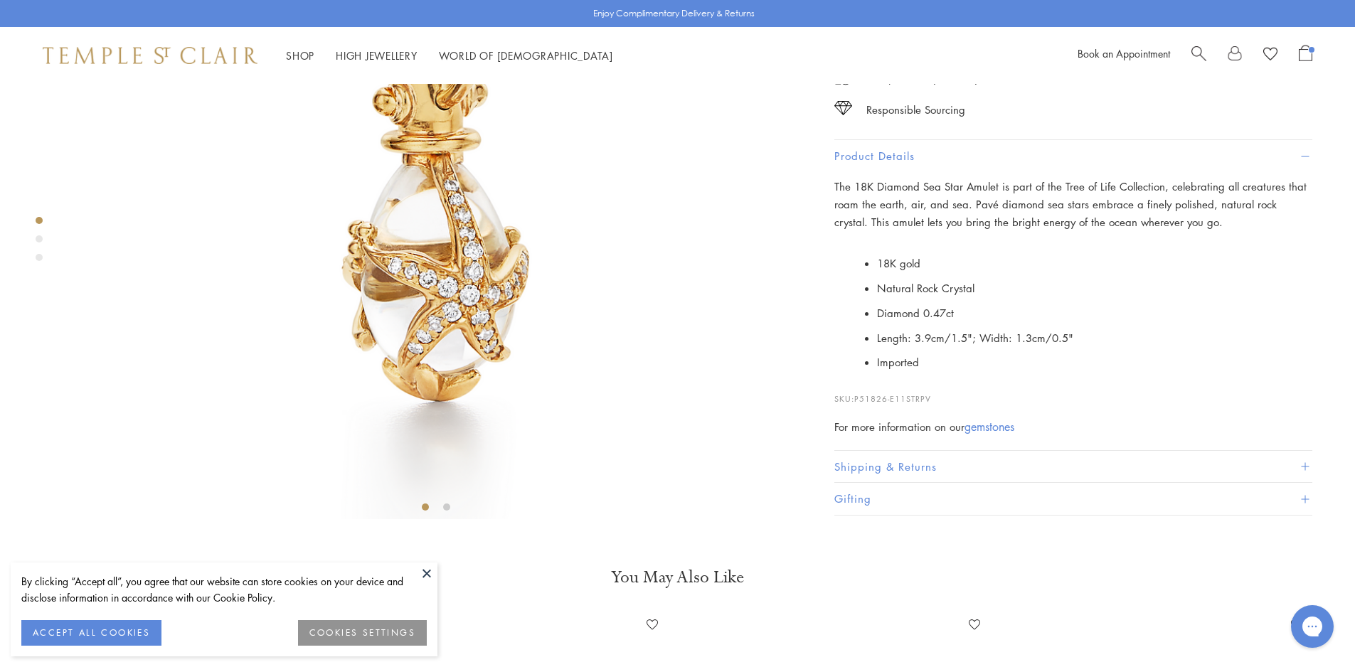
scroll to position [297, 0]
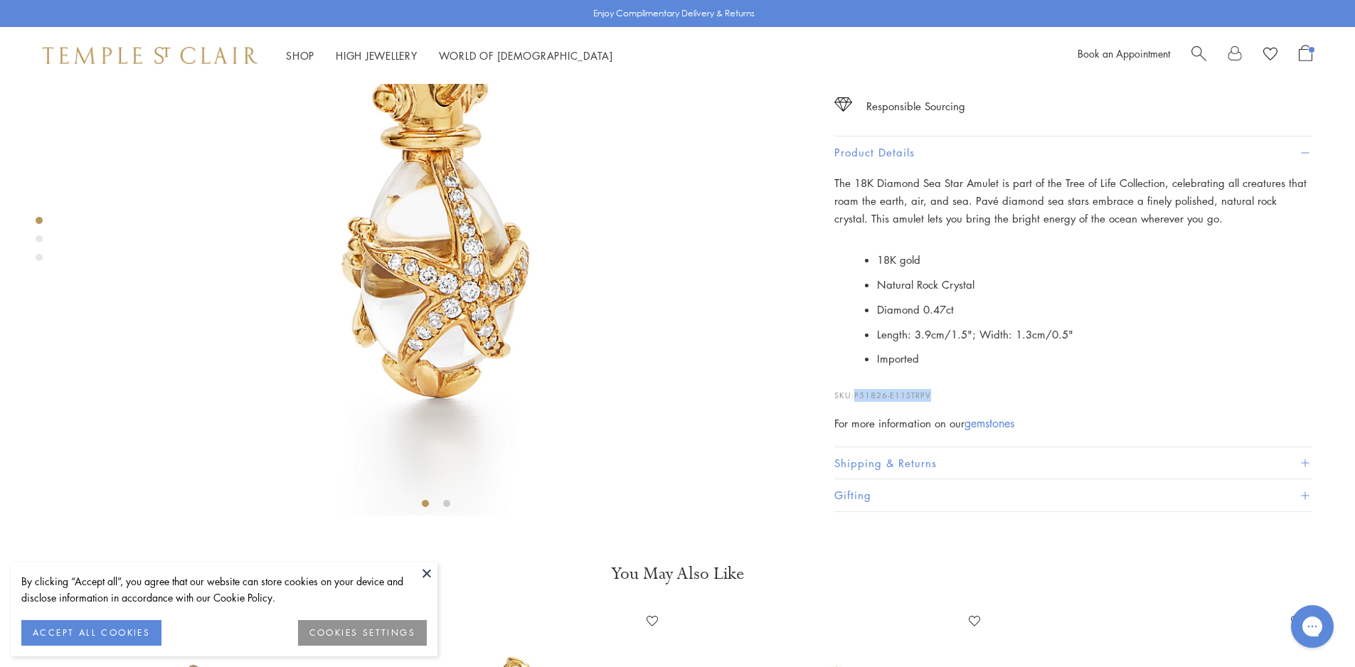
drag, startPoint x: 940, startPoint y: 560, endPoint x: 858, endPoint y: 561, distance: 82.5
click at [858, 402] on p "SKU: P51826-E11STRPV" at bounding box center [1073, 388] width 478 height 27
copy span "P51826-E11STRPV"
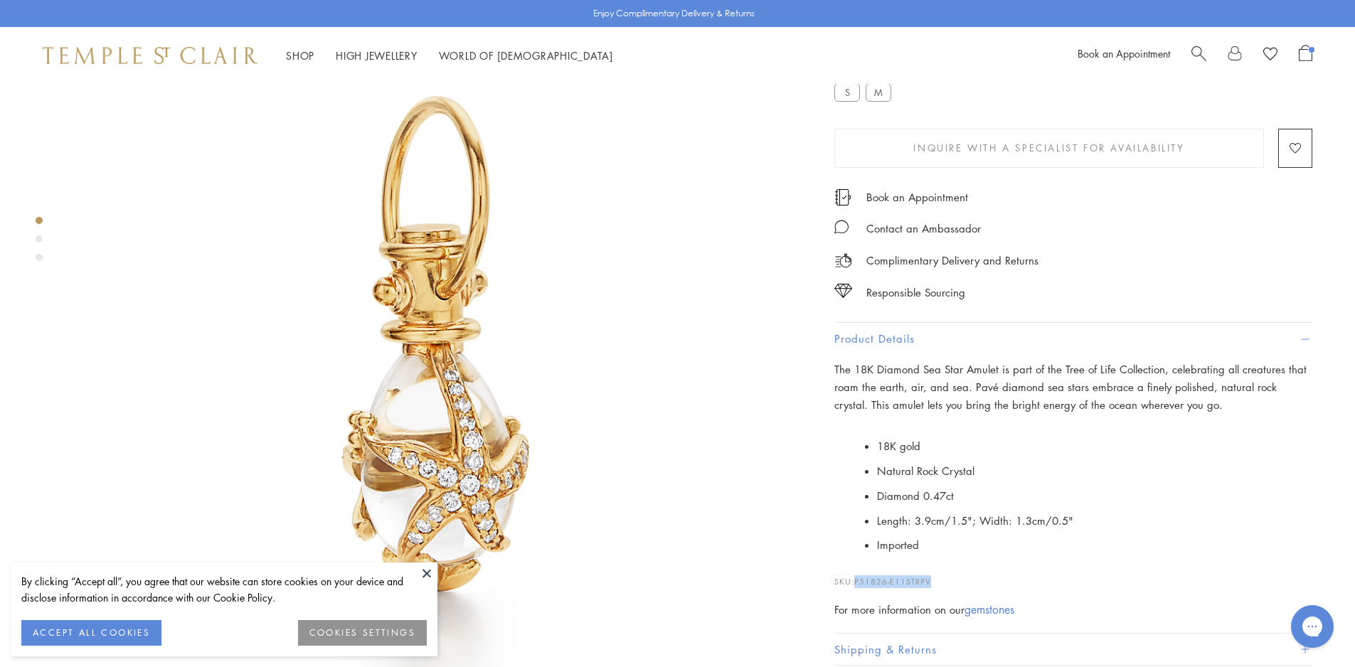
scroll to position [0, 0]
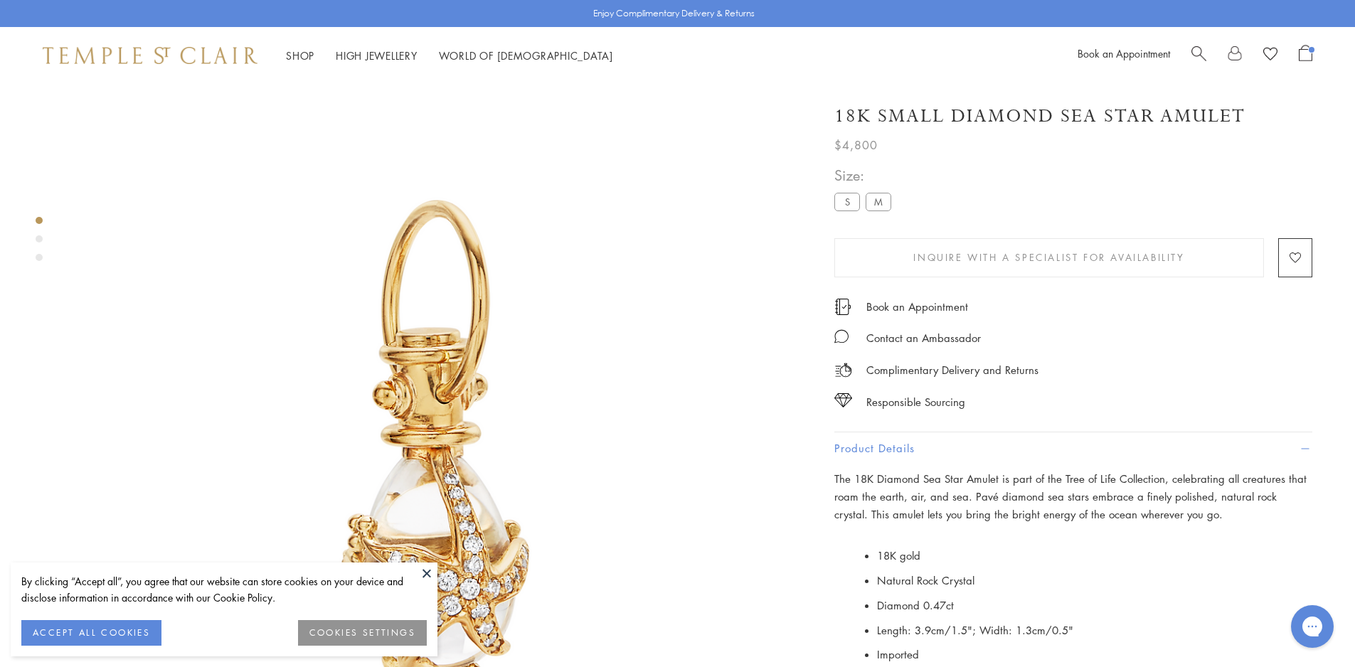
click at [890, 208] on label "M" at bounding box center [878, 202] width 26 height 18
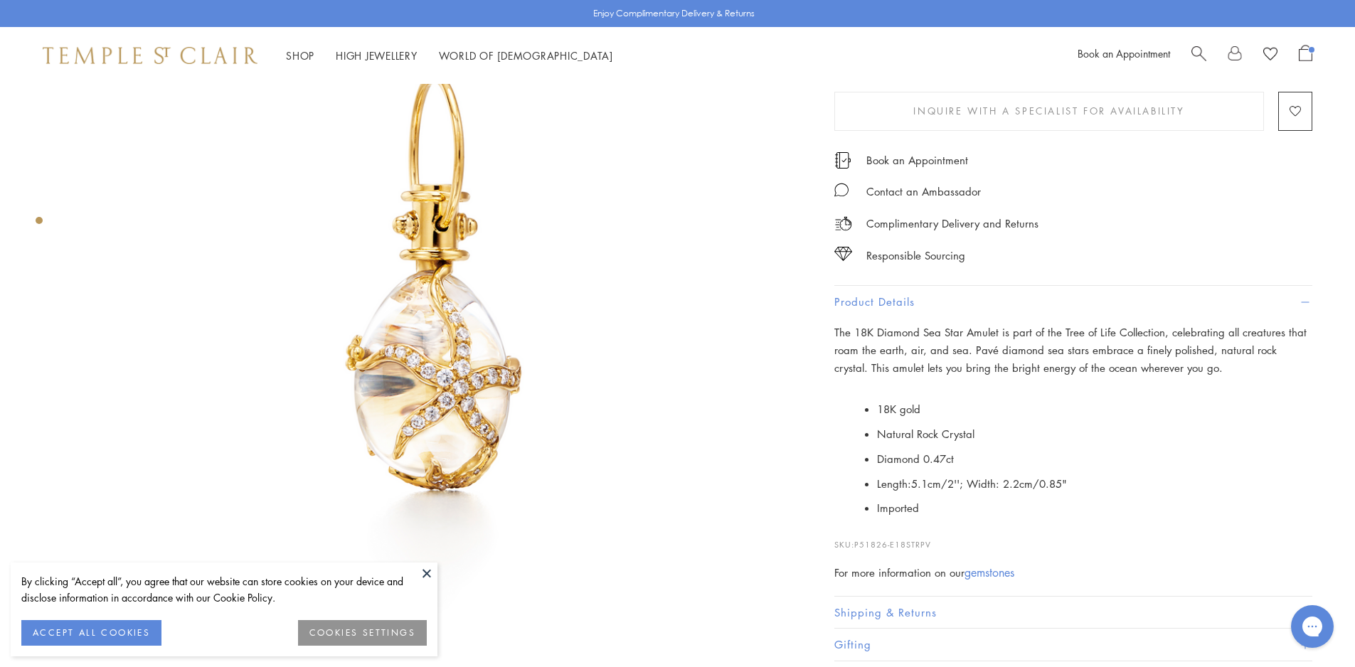
scroll to position [226, 0]
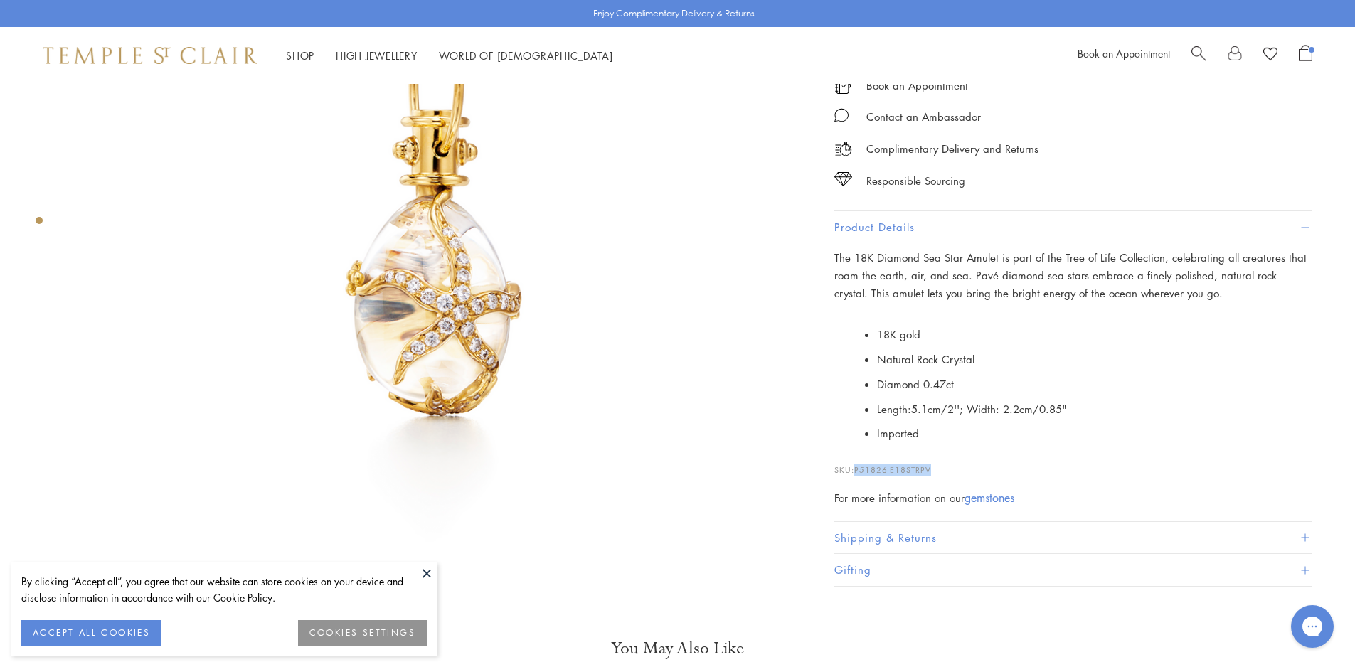
drag, startPoint x: 934, startPoint y: 469, endPoint x: 858, endPoint y: 470, distance: 75.4
click at [858, 470] on p "SKU: P51826-E18STRPV" at bounding box center [1073, 462] width 478 height 27
copy span "P51826-E18STRPV"
